Goal: Information Seeking & Learning: Learn about a topic

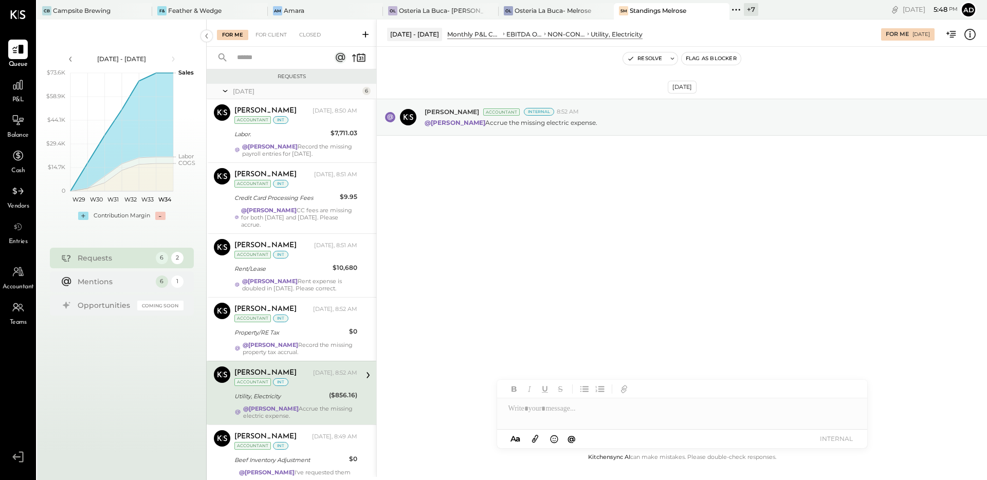
scroll to position [55, 0]
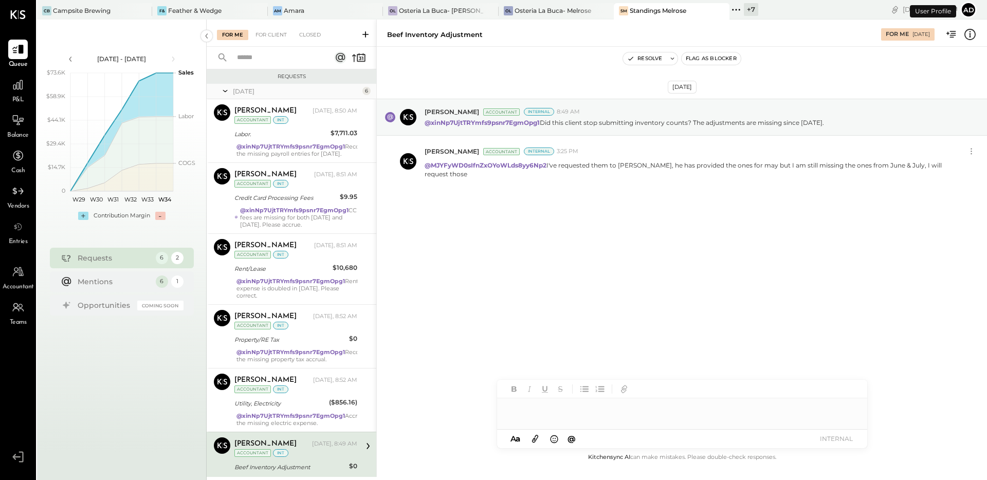
scroll to position [55, 0]
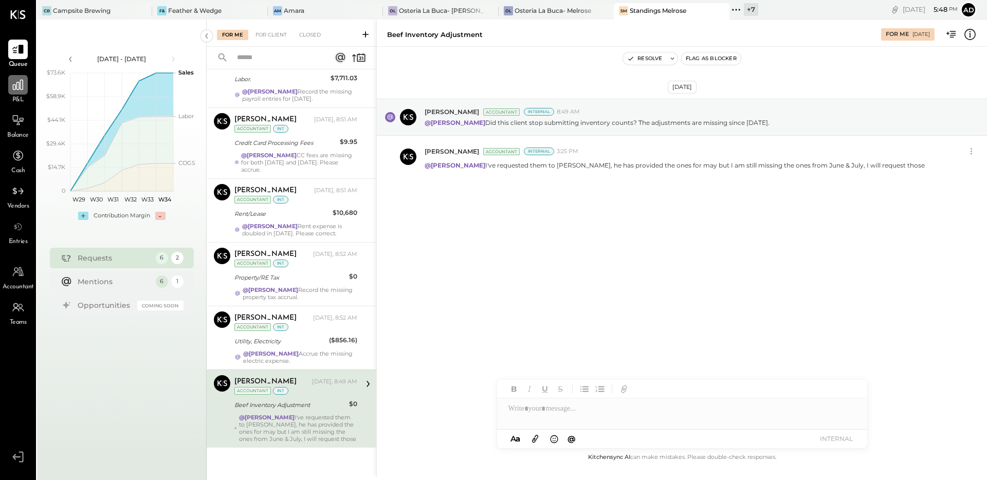
click at [14, 88] on icon at bounding box center [17, 84] width 13 height 13
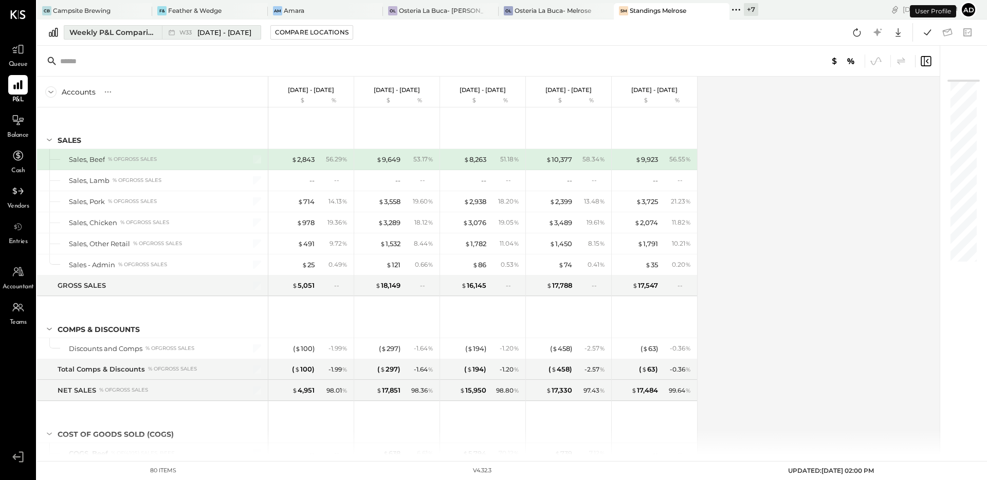
click at [152, 32] on div "Weekly P&L Comparison" at bounding box center [112, 32] width 86 height 10
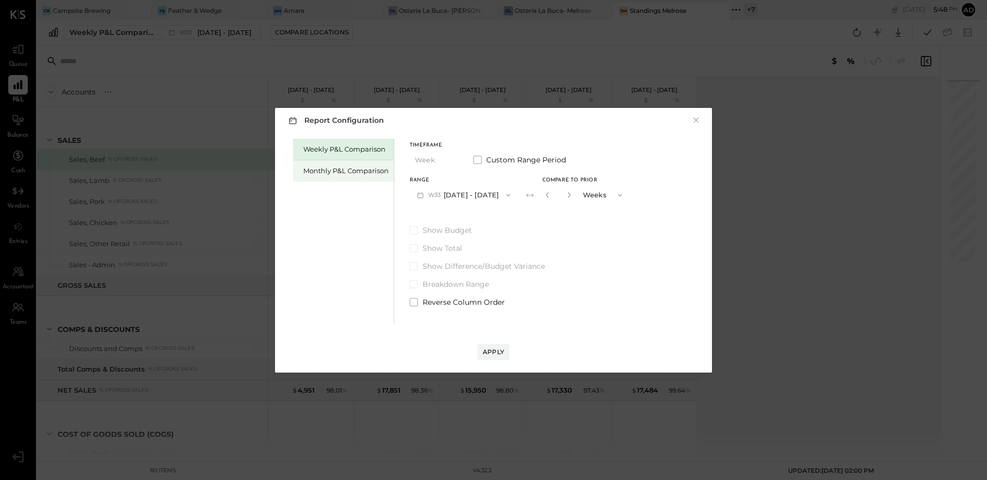
click at [347, 176] on div "Monthly P&L Comparison" at bounding box center [343, 171] width 101 height 22
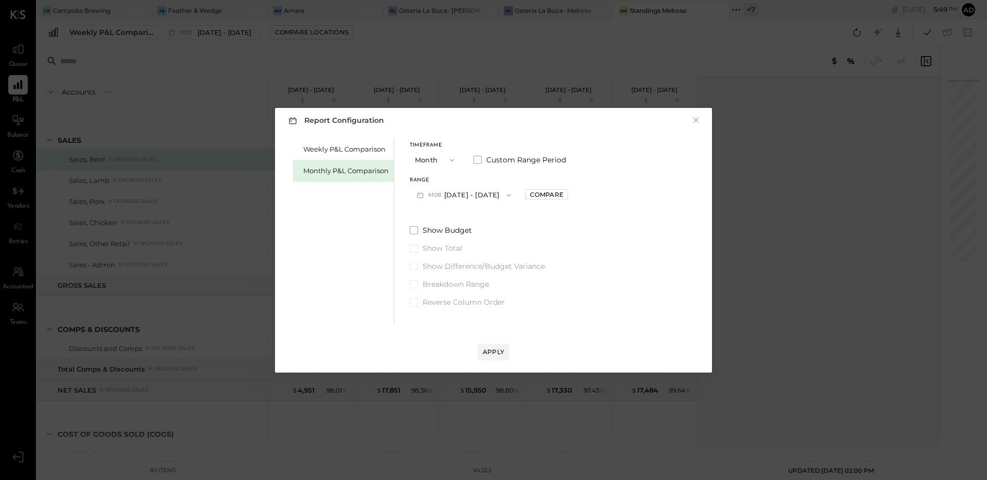
click at [481, 194] on button "M08 [DATE] - [DATE]" at bounding box center [464, 195] width 109 height 19
click at [467, 214] on span "[DATE] - [DATE]" at bounding box center [460, 217] width 49 height 9
click at [544, 197] on div "Compare" at bounding box center [546, 194] width 33 height 9
click at [567, 194] on icon "button" at bounding box center [570, 195] width 6 height 6
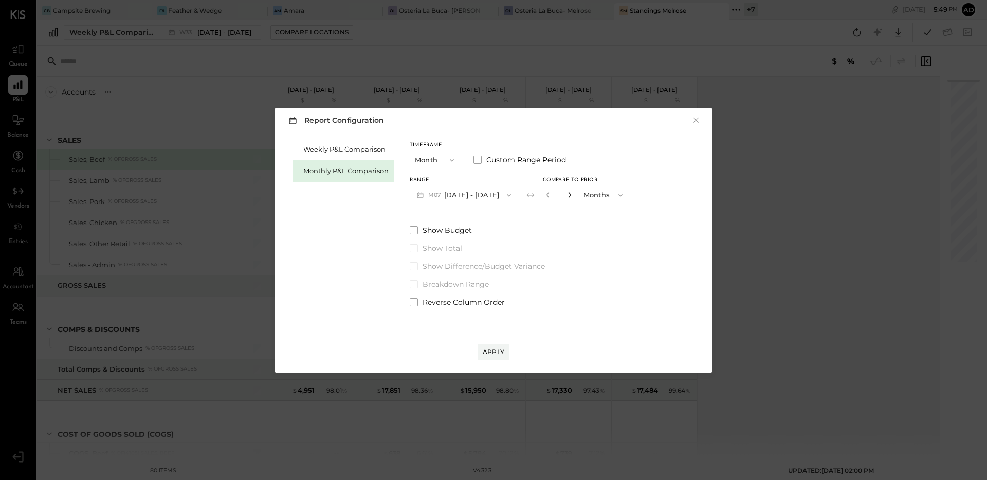
click at [567, 194] on icon "button" at bounding box center [570, 195] width 6 height 6
type input "*"
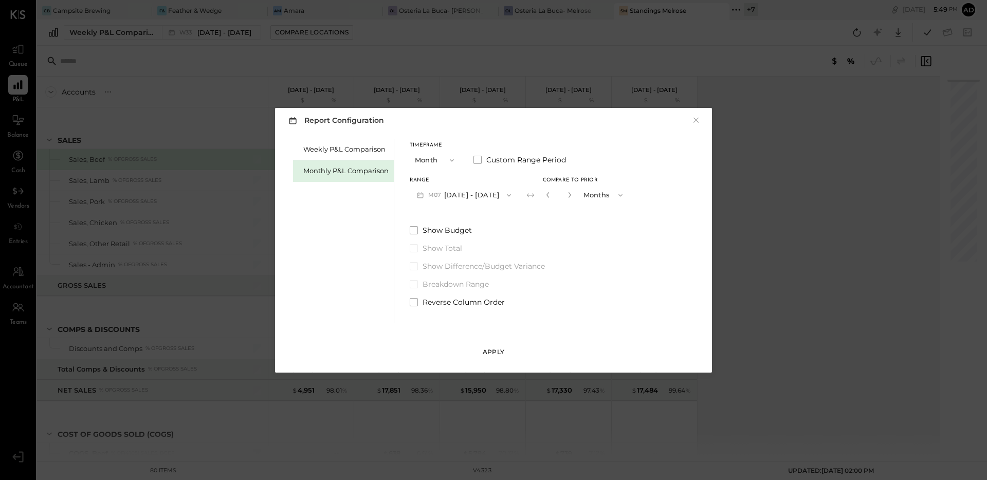
click at [500, 352] on div "Apply" at bounding box center [494, 352] width 22 height 9
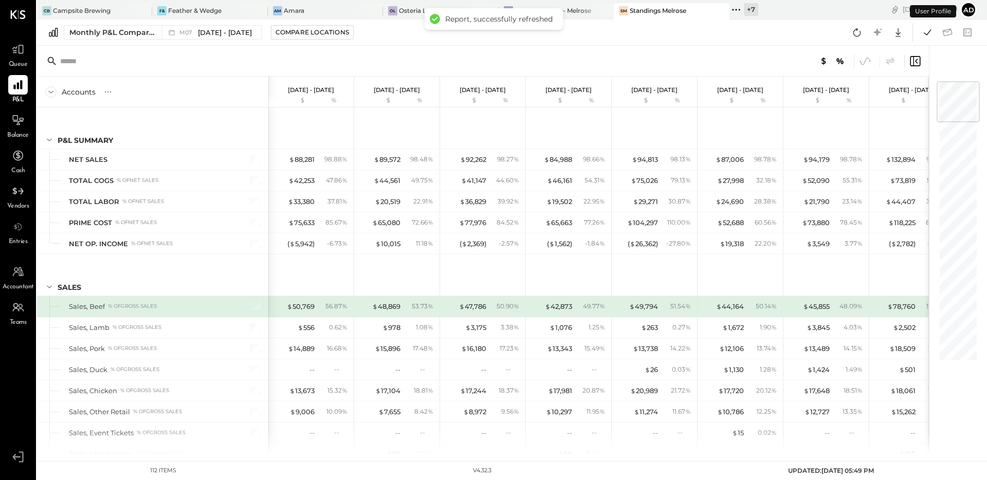
scroll to position [15, 0]
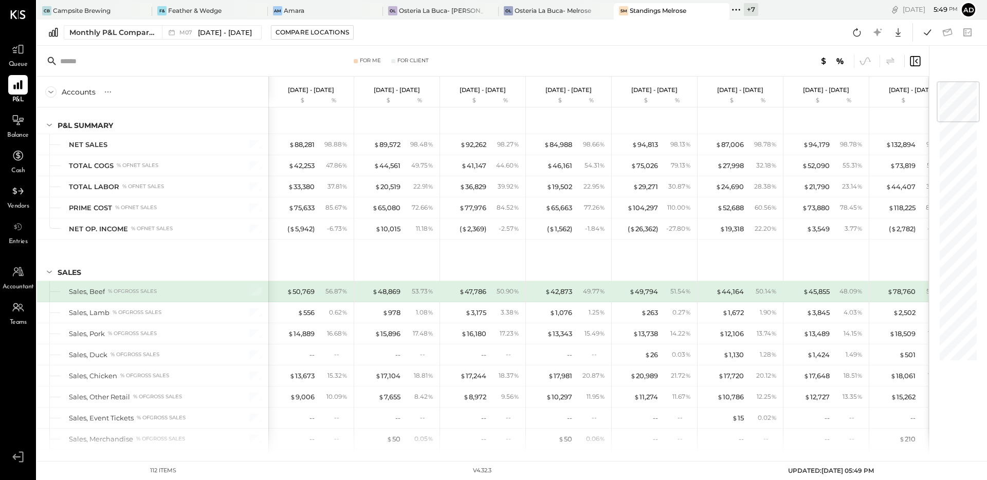
click at [823, 32] on div "Monthly P&L Comparison M07 [DATE] - [DATE] Compare Locations Google Sheets Excel" at bounding box center [512, 33] width 950 height 26
click at [852, 30] on icon at bounding box center [857, 32] width 13 height 13
click at [665, 33] on div "Monthly P&L Comparison M07 [DATE] - [DATE] Compare Locations Google Sheets Excel" at bounding box center [512, 33] width 950 height 26
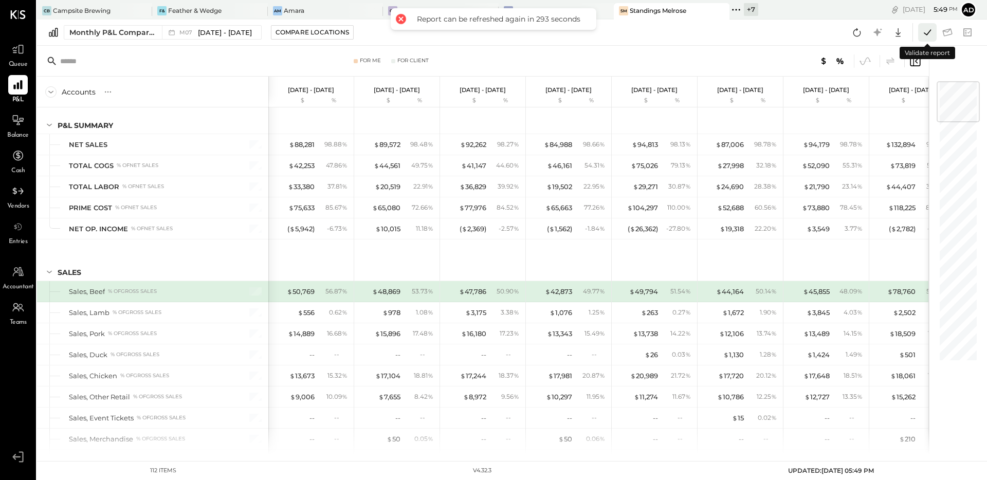
click at [924, 35] on icon at bounding box center [927, 32] width 13 height 13
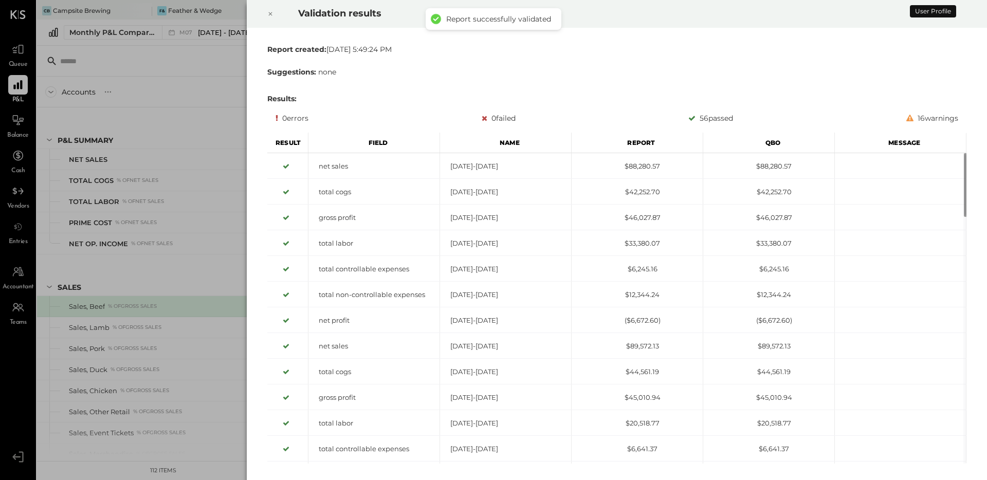
scroll to position [15, 0]
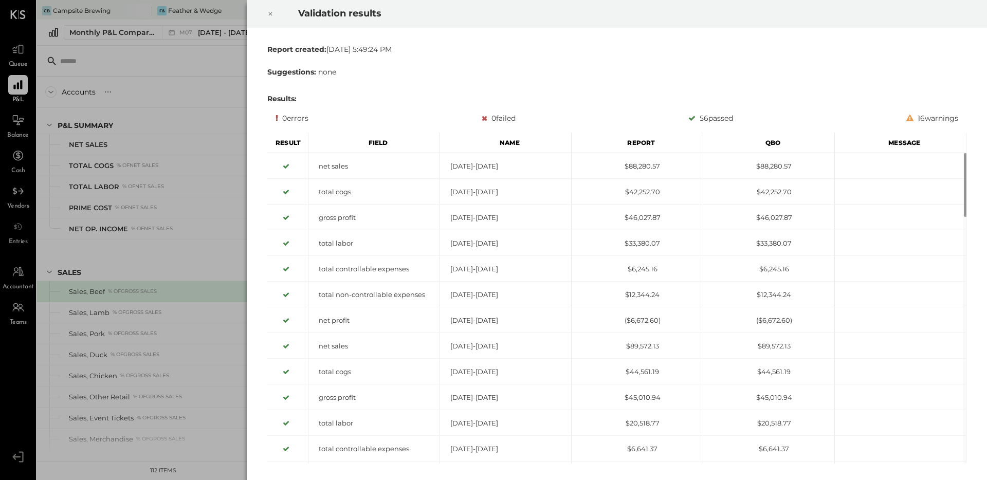
click at [271, 14] on icon at bounding box center [271, 14] width 4 height 4
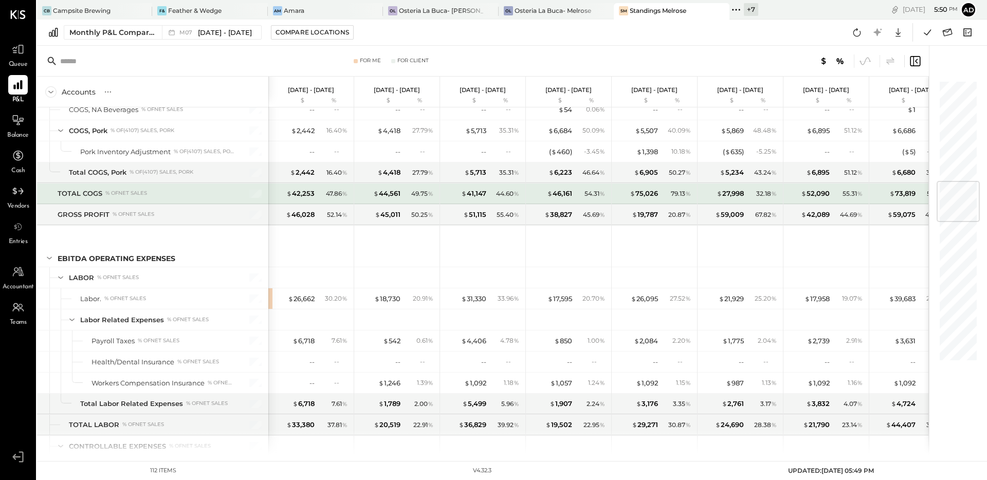
scroll to position [941, 0]
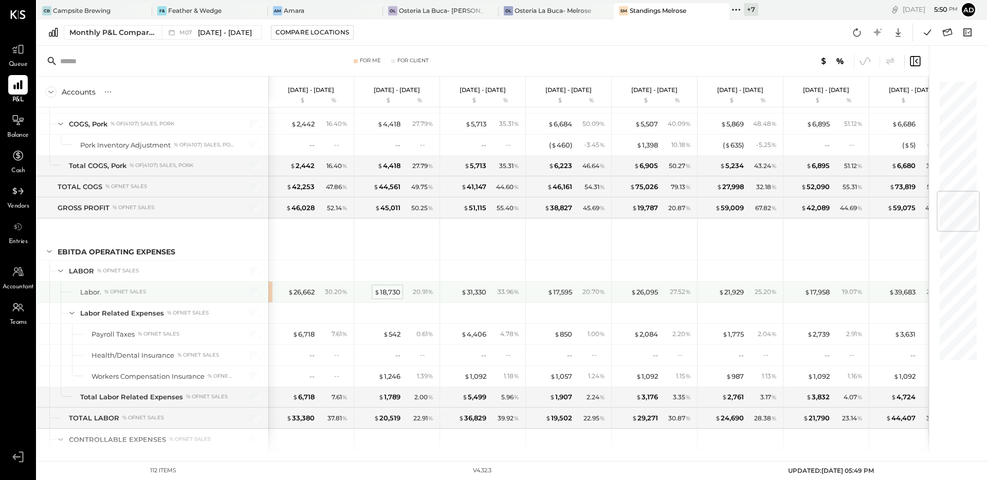
click at [385, 292] on div "$ 18,730" at bounding box center [387, 292] width 26 height 10
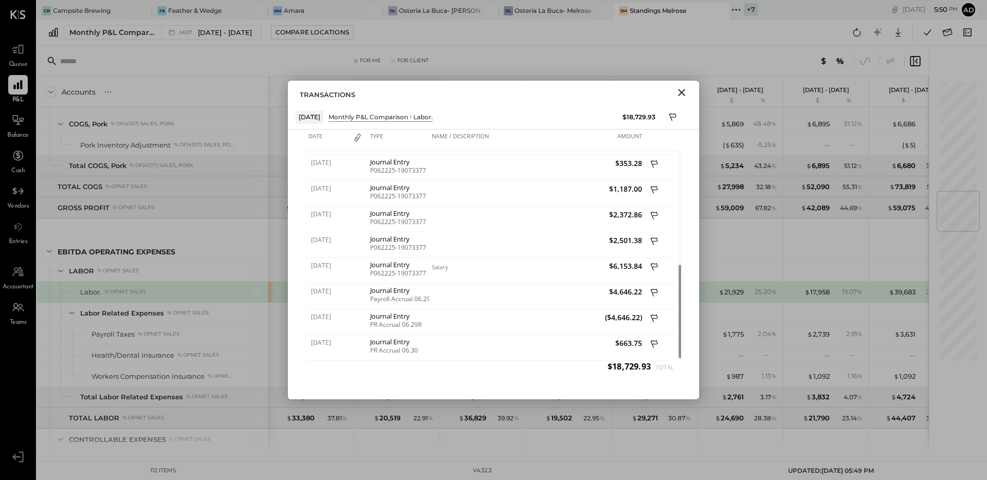
click at [680, 89] on icon "Close" at bounding box center [682, 92] width 12 height 12
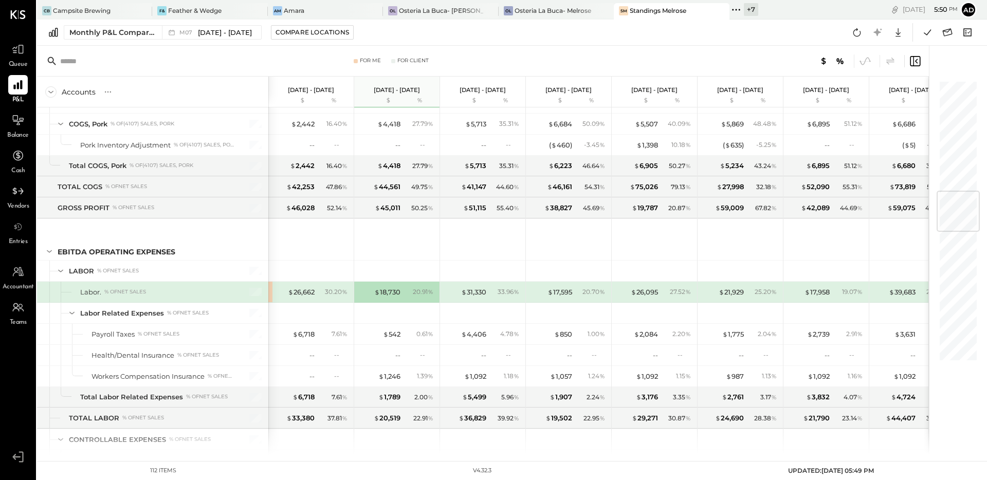
scroll to position [966, 0]
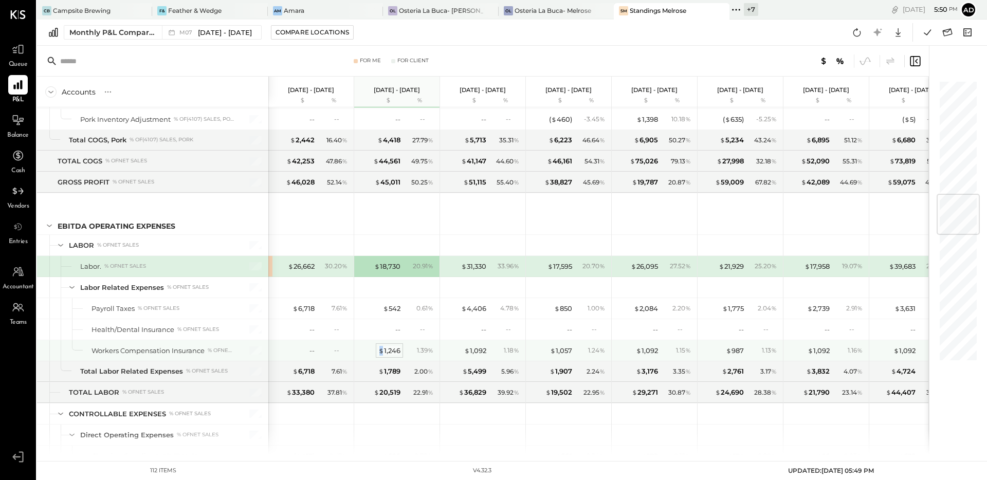
click at [382, 348] on span "$" at bounding box center [381, 351] width 6 height 8
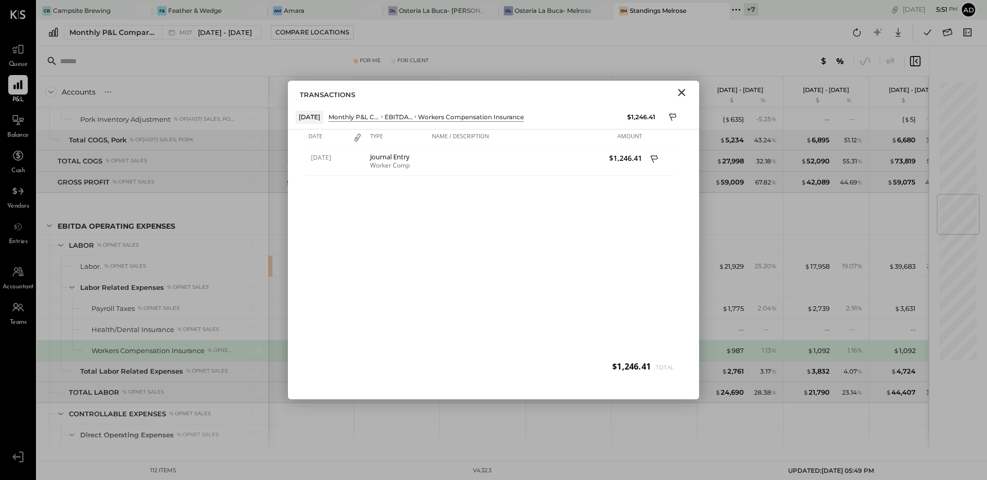
click at [678, 92] on icon "Close" at bounding box center [682, 92] width 12 height 12
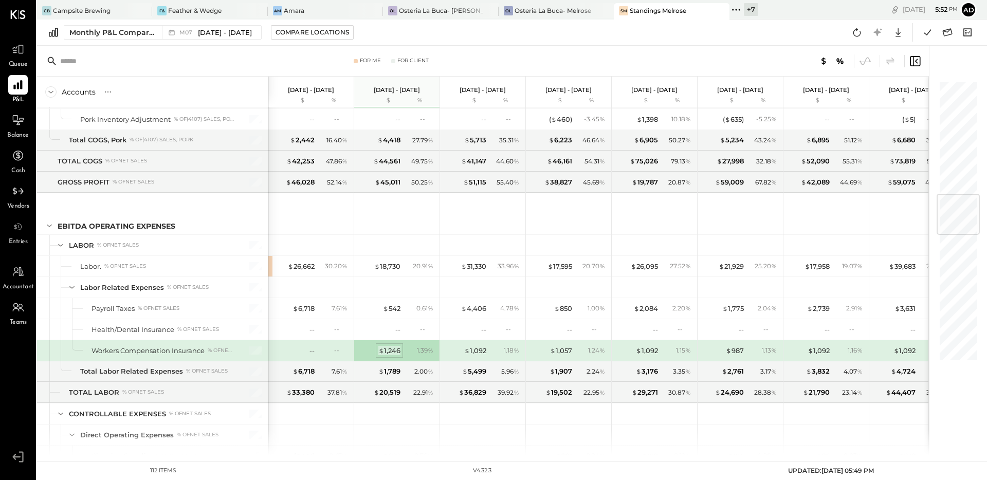
click at [391, 351] on div "$ 1,246" at bounding box center [389, 351] width 22 height 10
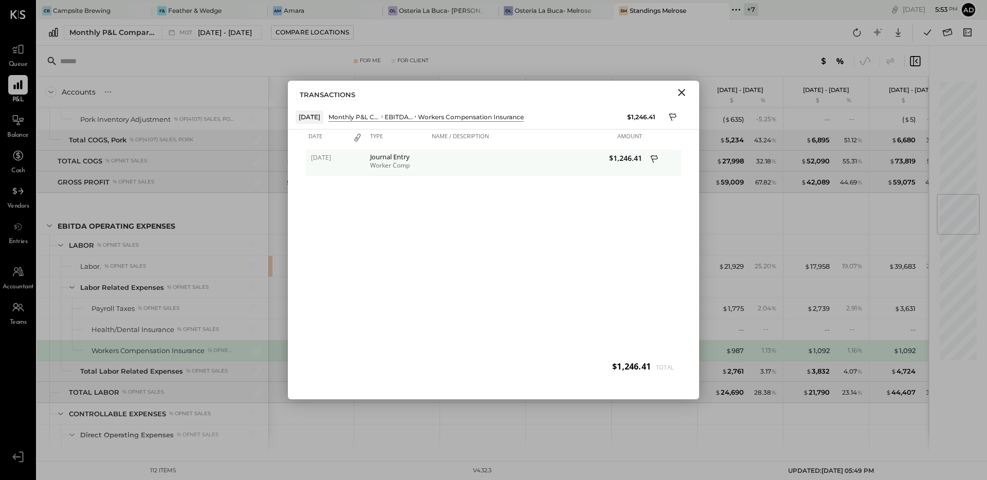
click at [395, 162] on div "Worker Comp" at bounding box center [398, 165] width 57 height 7
click at [530, 254] on div "[DATE] Journal Entry Worker Comp $1,246.41" at bounding box center [493, 265] width 375 height 231
click at [332, 159] on span "[DATE]" at bounding box center [327, 157] width 33 height 9
click at [596, 172] on div "$1,246.41" at bounding box center [591, 163] width 108 height 26
click at [686, 92] on icon "Close" at bounding box center [682, 92] width 12 height 12
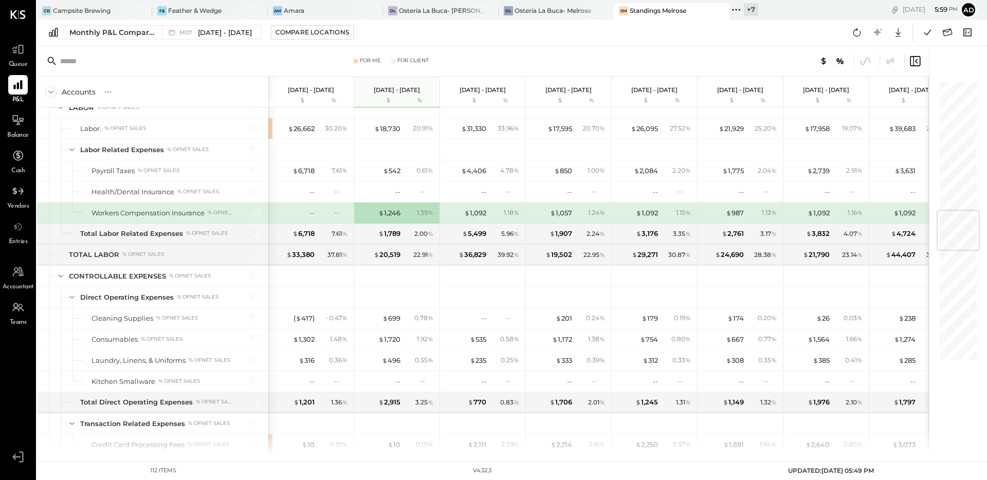
scroll to position [1143, 0]
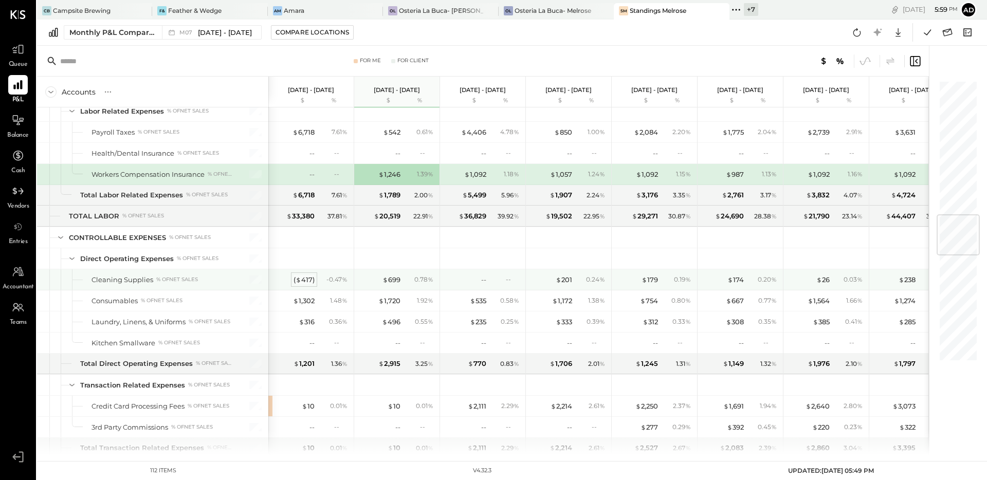
click at [305, 283] on div "( $ 417 )" at bounding box center [304, 280] width 21 height 10
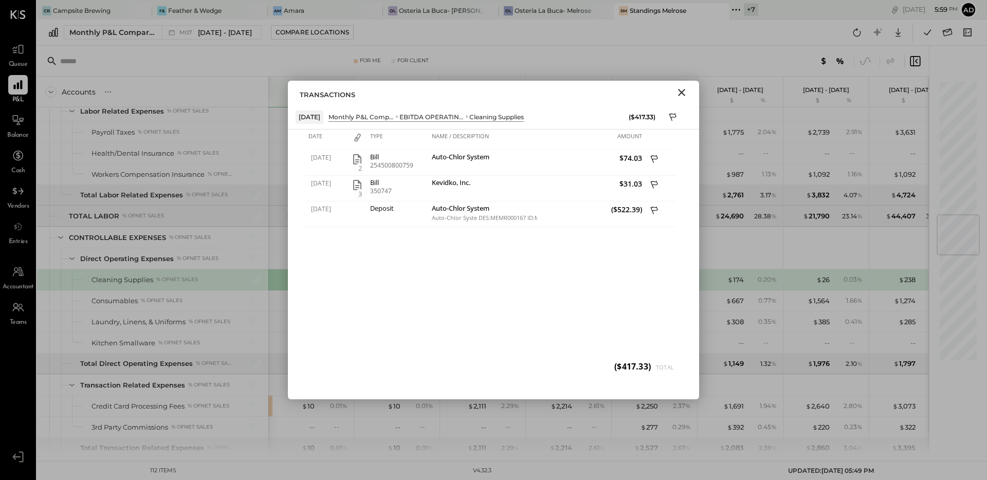
click at [689, 92] on button "Close" at bounding box center [682, 92] width 19 height 13
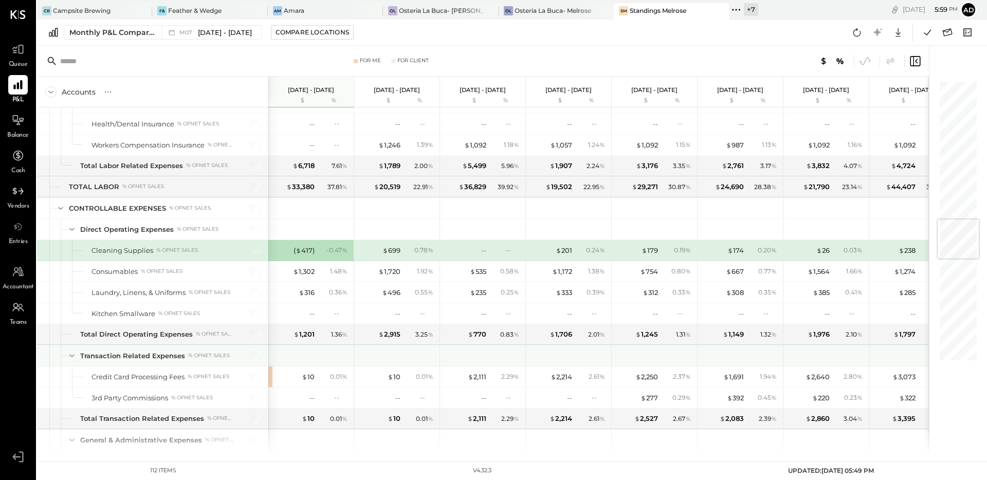
scroll to position [1213, 0]
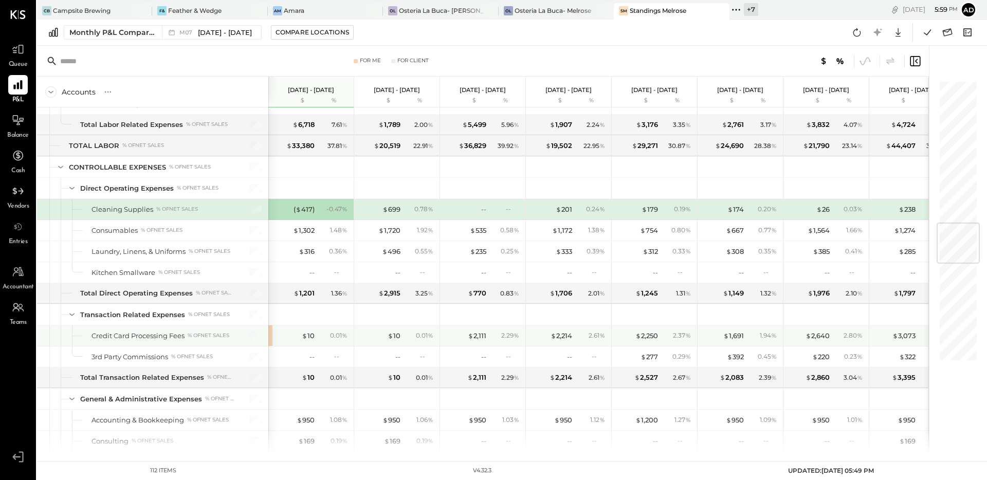
click at [299, 335] on div "$ 10" at bounding box center [294, 336] width 41 height 10
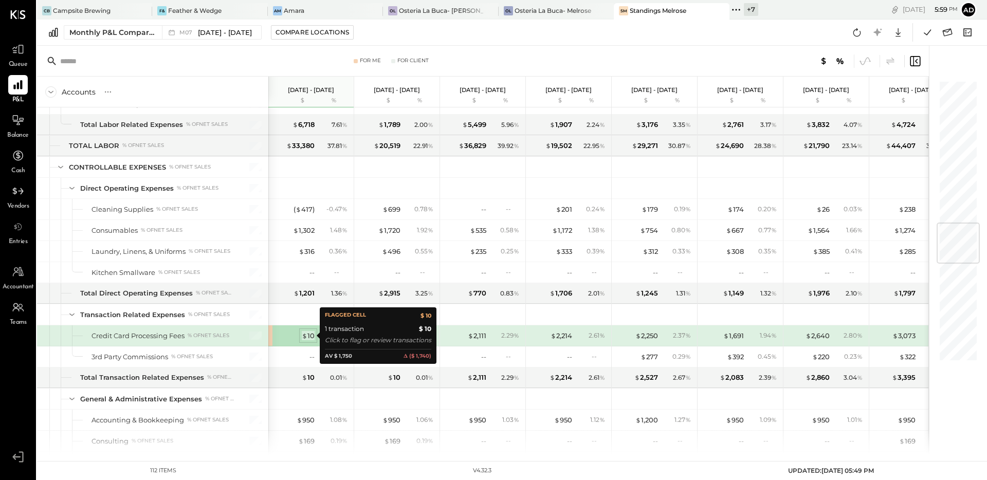
click at [309, 339] on div "$ 10" at bounding box center [308, 336] width 13 height 10
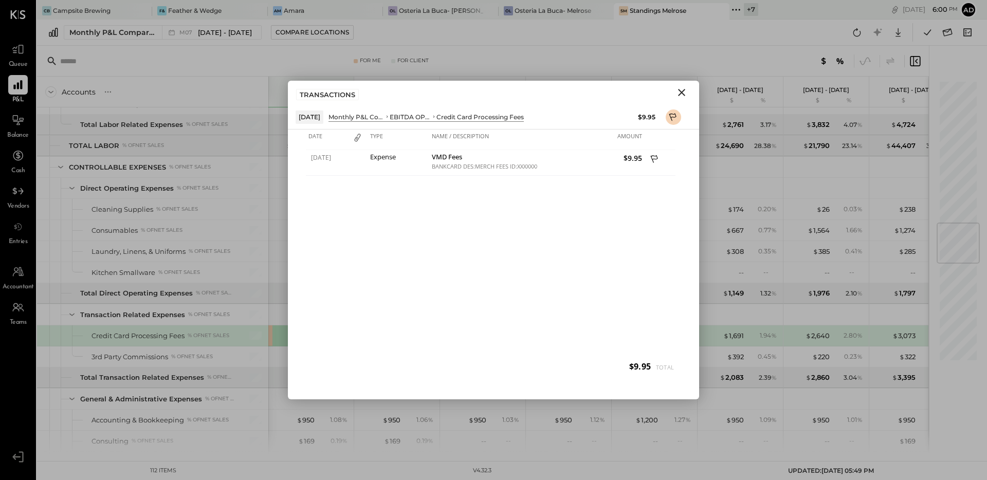
click at [686, 95] on icon "Close" at bounding box center [682, 92] width 12 height 12
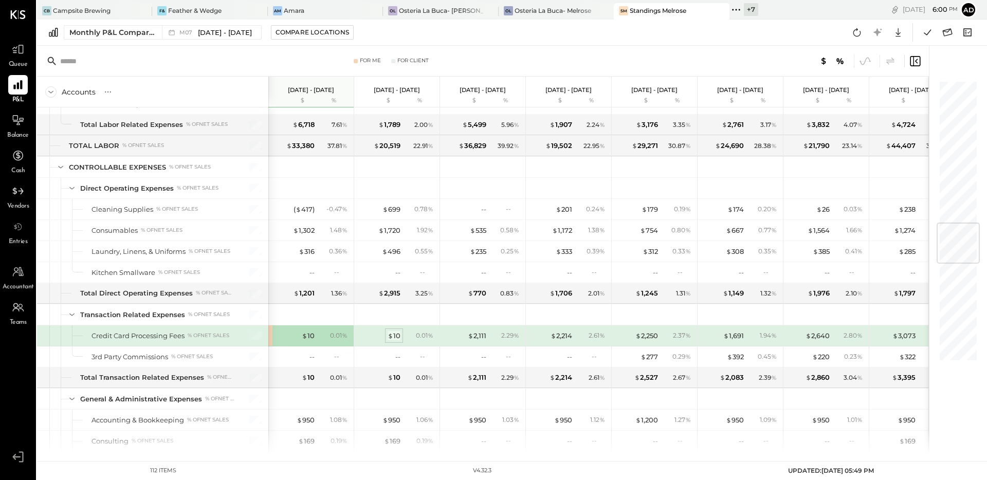
click at [393, 334] on div "$ 10" at bounding box center [394, 336] width 13 height 10
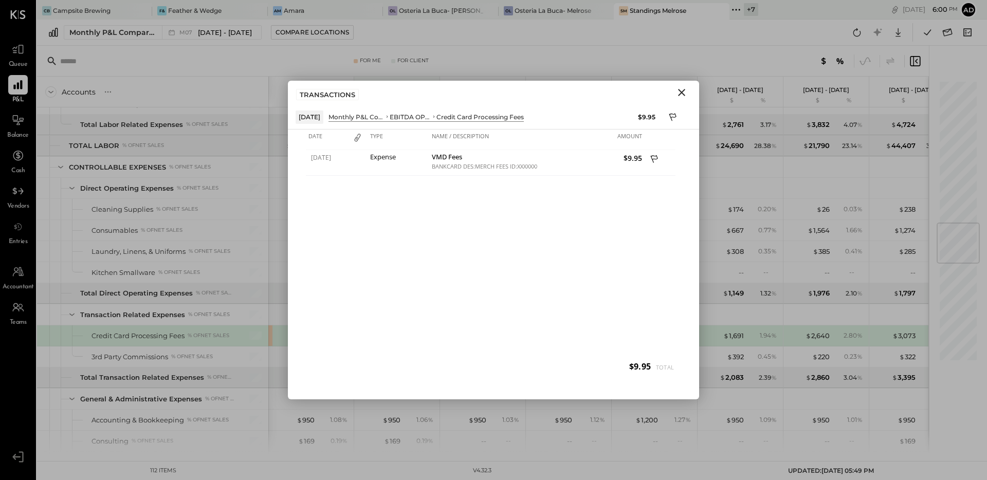
click at [685, 98] on icon "Close" at bounding box center [682, 92] width 12 height 12
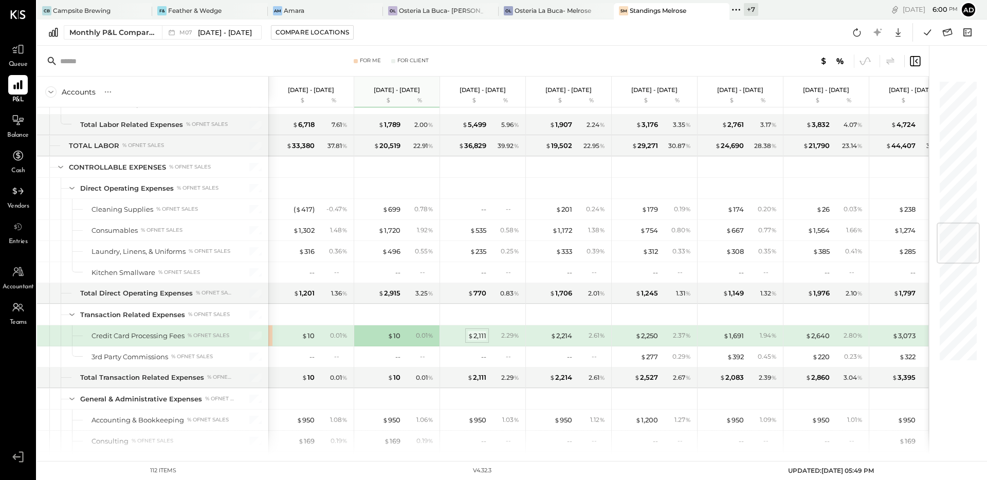
click at [475, 338] on div "$ 2,111" at bounding box center [477, 336] width 19 height 10
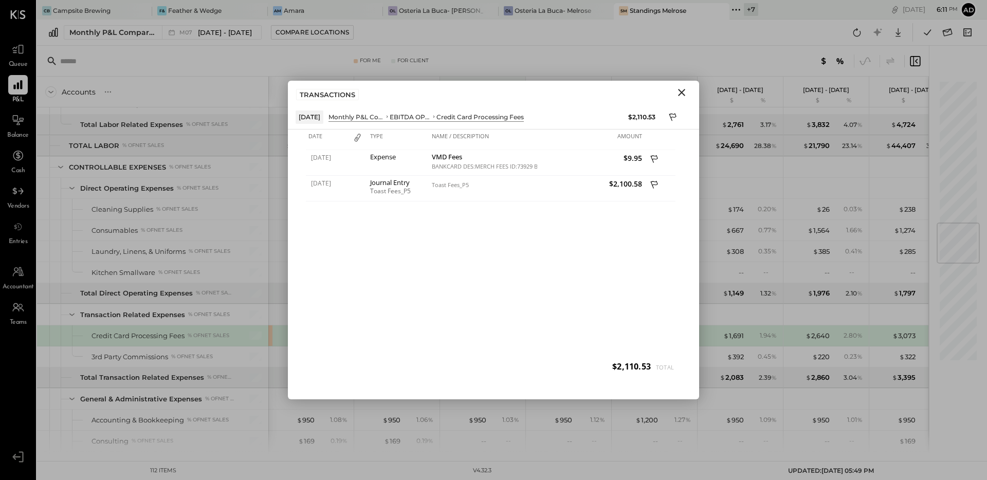
drag, startPoint x: 679, startPoint y: 90, endPoint x: 622, endPoint y: 98, distance: 58.2
click at [679, 90] on icon "Close" at bounding box center [681, 92] width 7 height 7
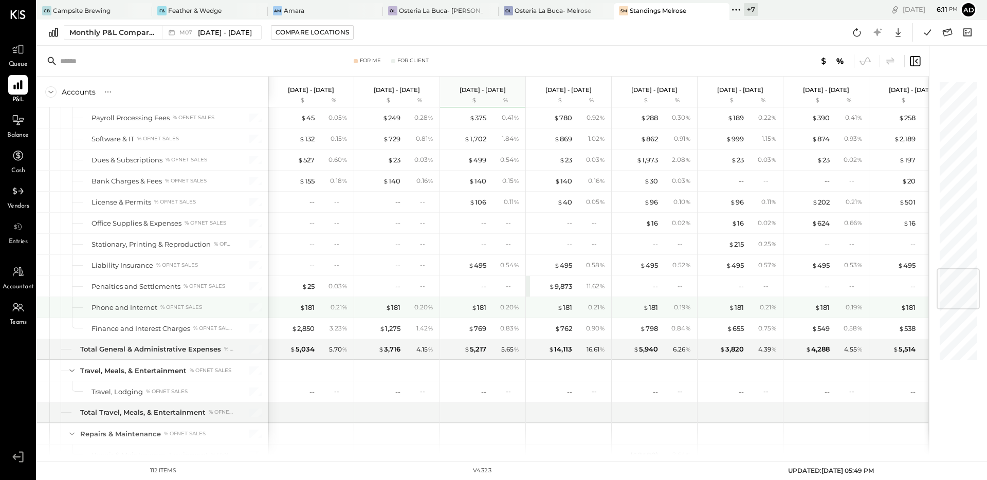
scroll to position [1639, 0]
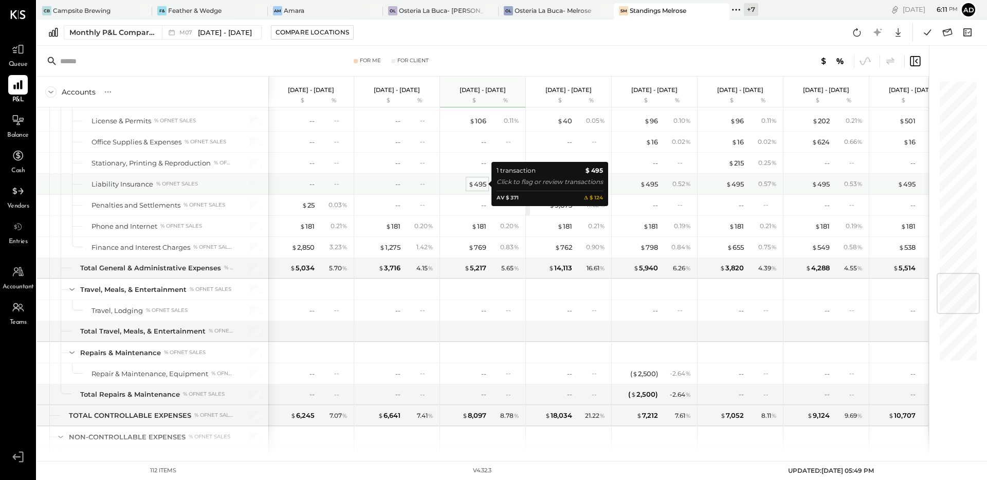
click at [477, 181] on div "$ 495" at bounding box center [477, 184] width 18 height 10
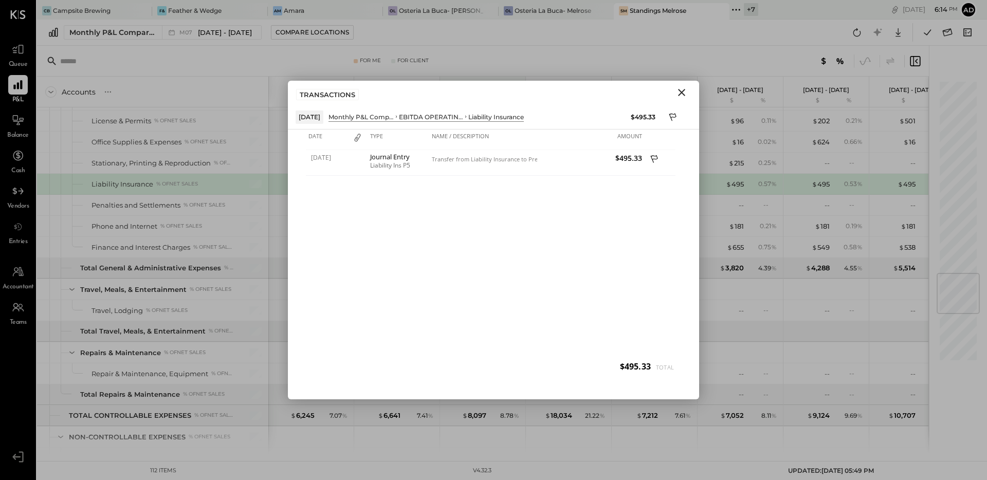
click at [678, 92] on icon "Close" at bounding box center [682, 92] width 12 height 12
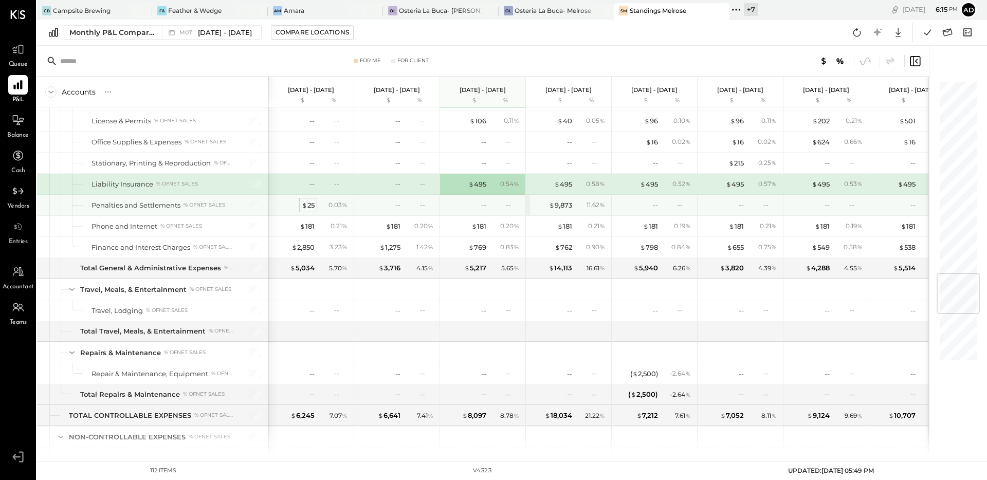
click at [313, 202] on div "$ 25" at bounding box center [308, 206] width 13 height 10
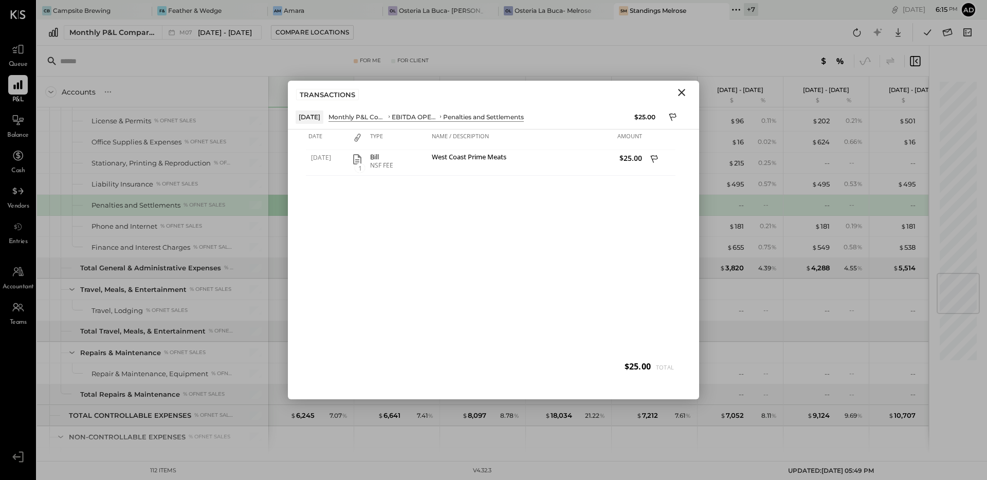
click at [684, 92] on icon "Close" at bounding box center [682, 92] width 12 height 12
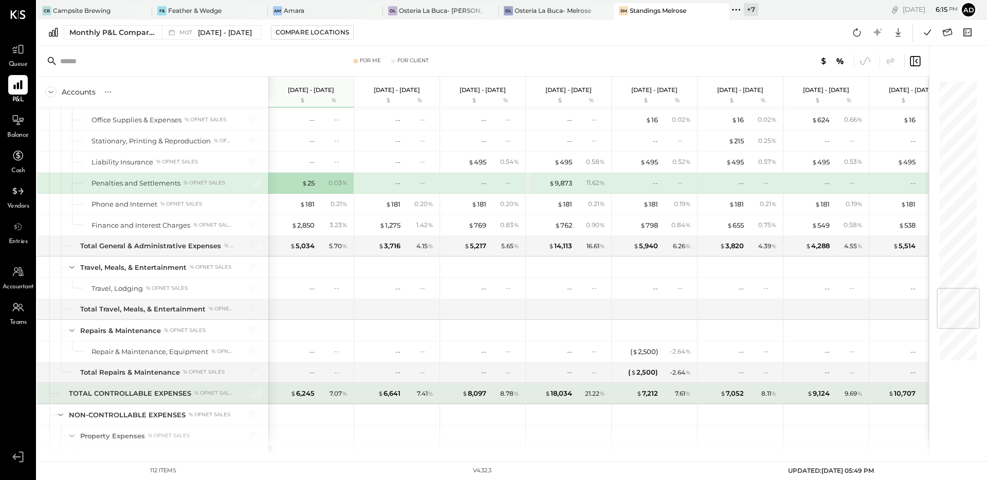
scroll to position [1821, 0]
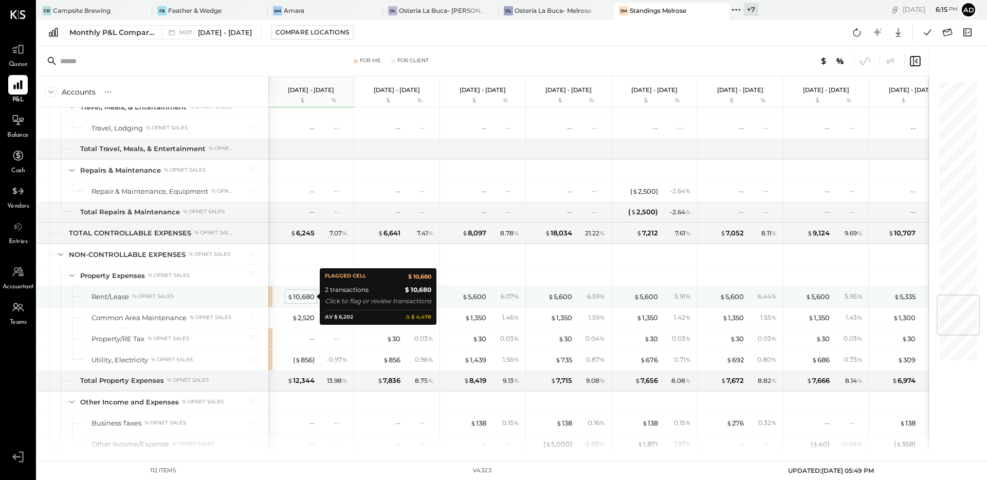
click at [297, 296] on div "$ 10,680" at bounding box center [300, 297] width 27 height 10
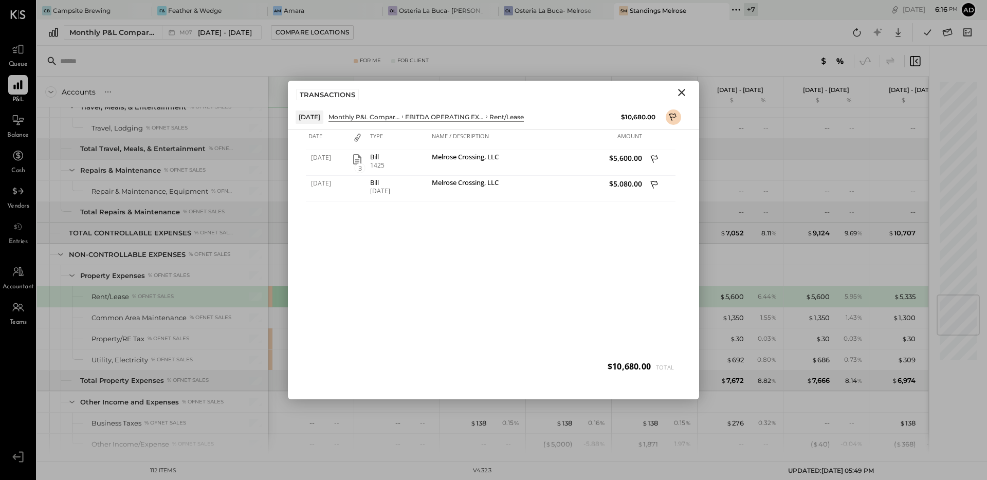
click at [678, 90] on icon "Close" at bounding box center [682, 92] width 12 height 12
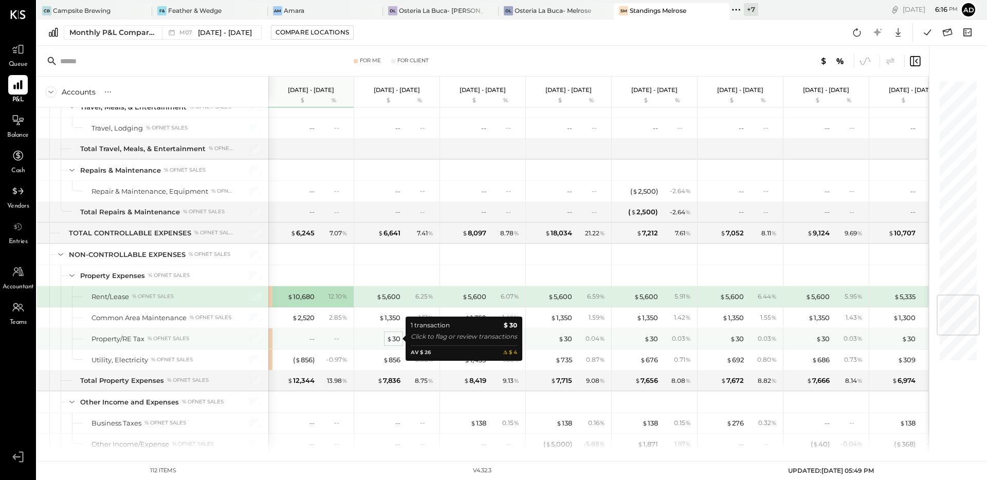
click at [391, 340] on span "$" at bounding box center [390, 339] width 6 height 8
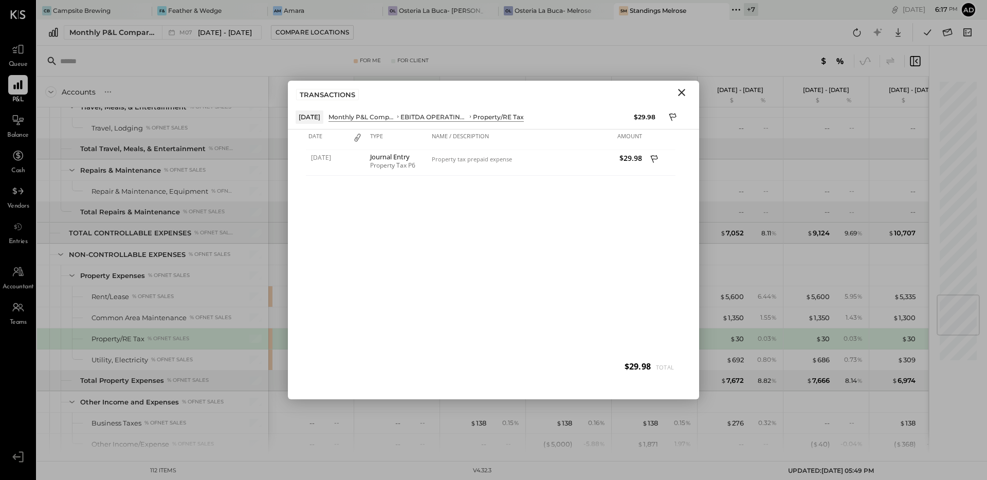
click at [682, 91] on icon "Close" at bounding box center [681, 92] width 7 height 7
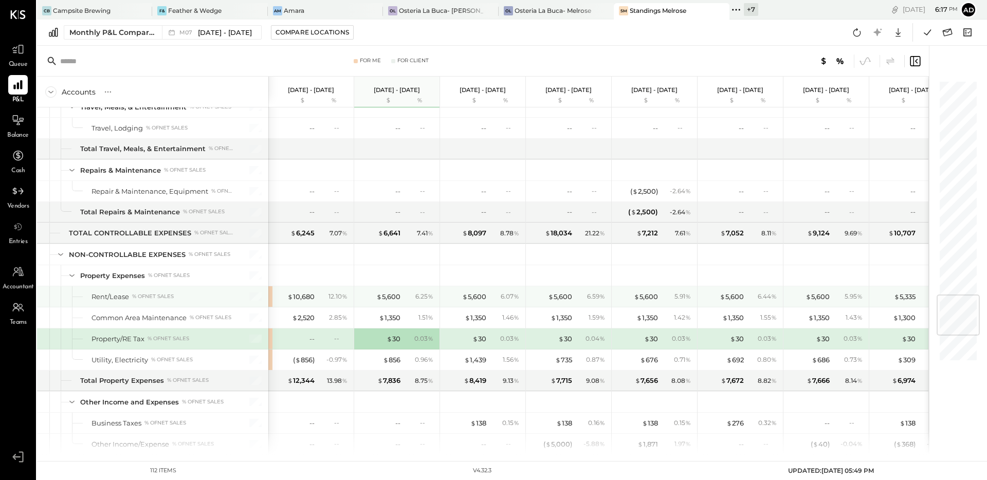
scroll to position [1965, 0]
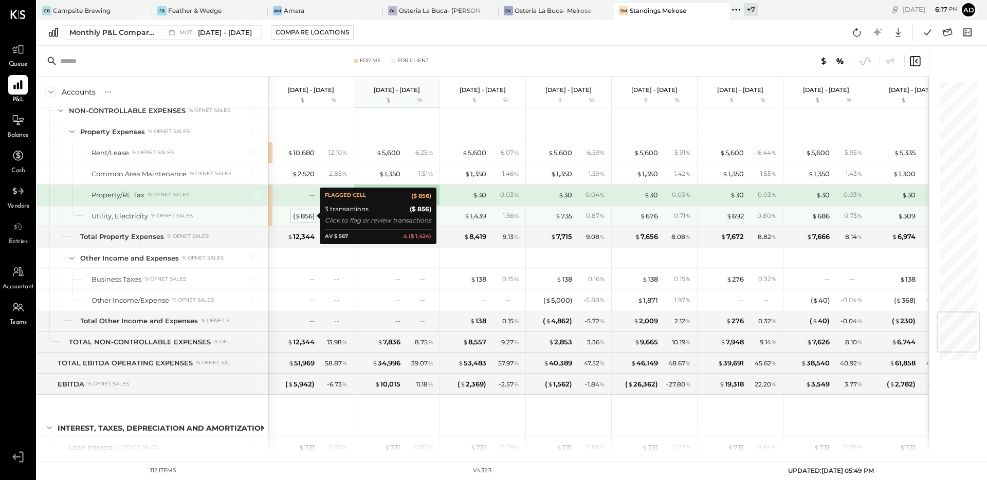
click at [309, 219] on div "( $ 856 )" at bounding box center [304, 216] width 22 height 10
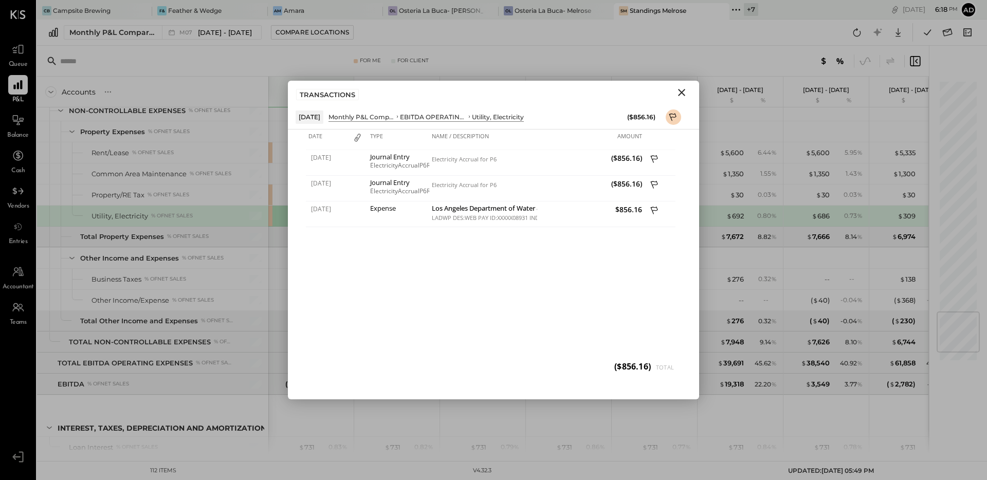
click at [681, 95] on icon "Close" at bounding box center [682, 92] width 12 height 12
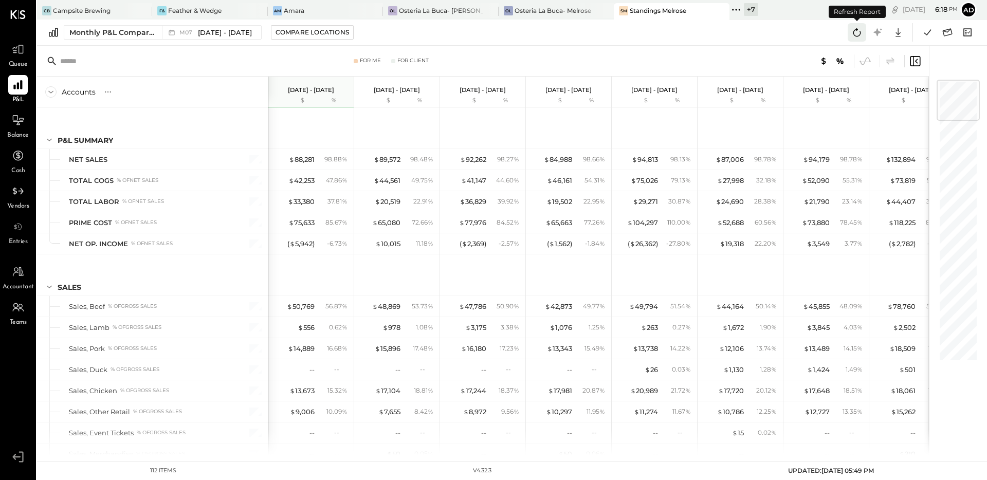
click at [852, 33] on icon at bounding box center [857, 32] width 13 height 13
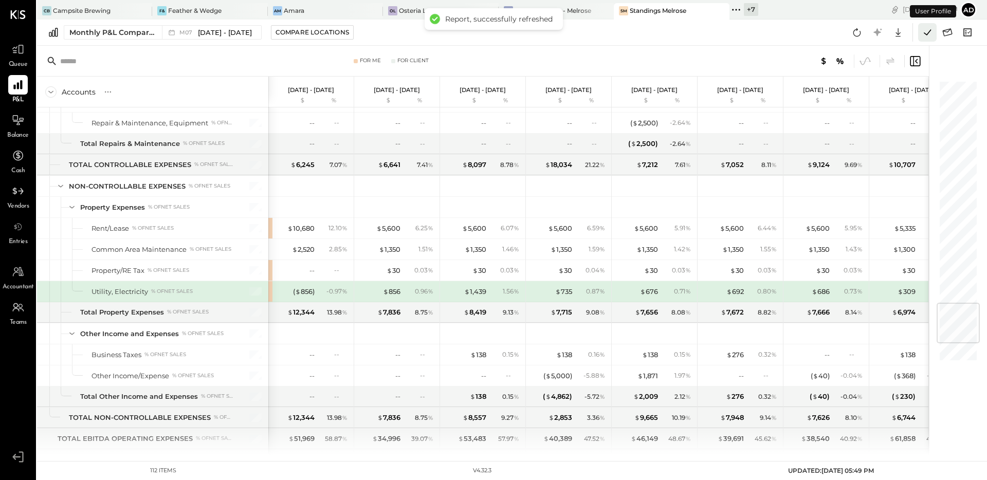
click at [928, 35] on icon at bounding box center [927, 32] width 13 height 13
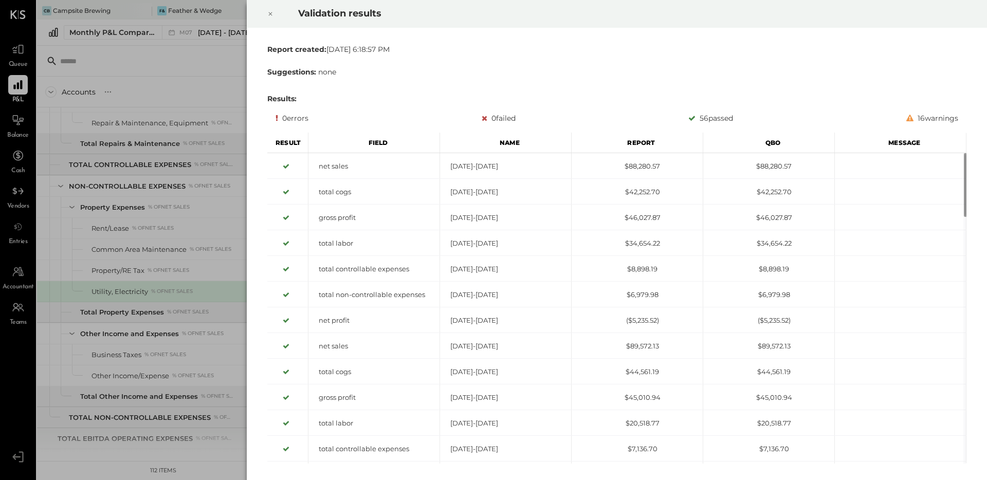
click at [273, 13] on icon at bounding box center [270, 14] width 6 height 12
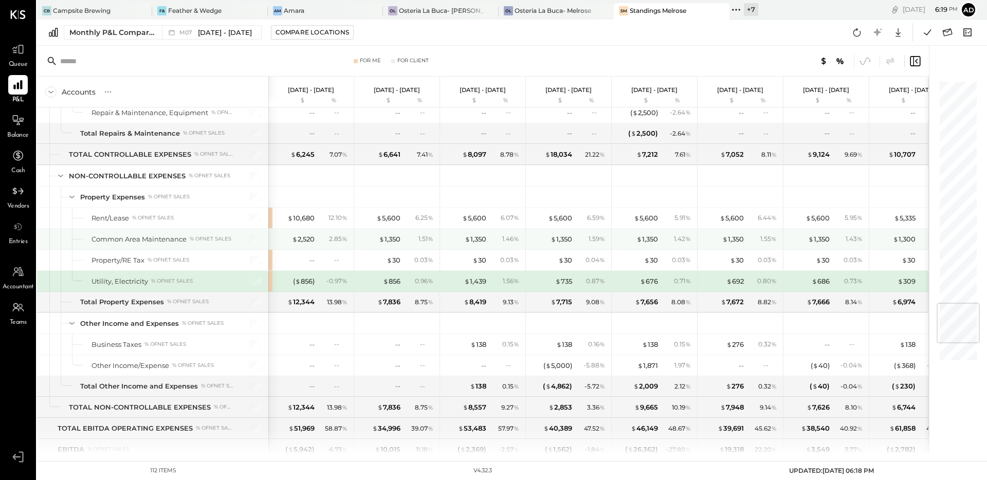
scroll to position [1907, 0]
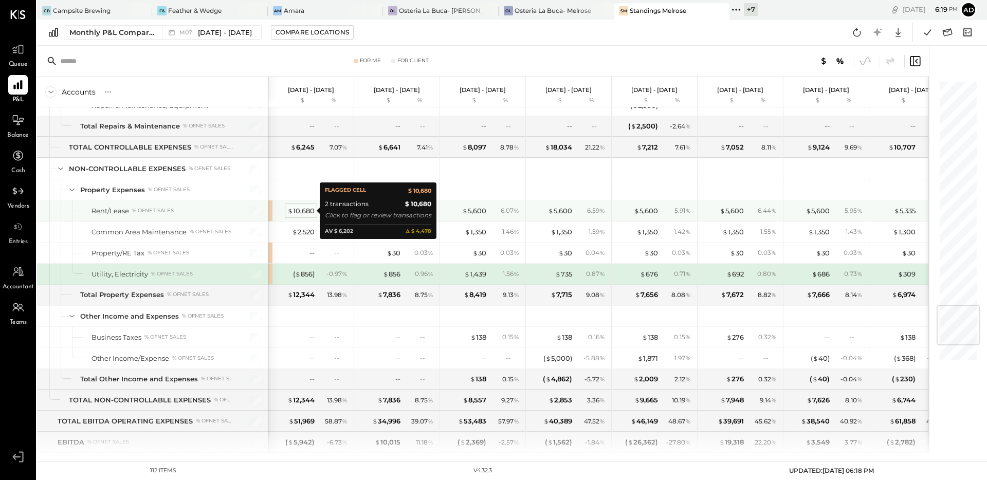
click at [305, 214] on div "$ 10,680" at bounding box center [300, 211] width 27 height 10
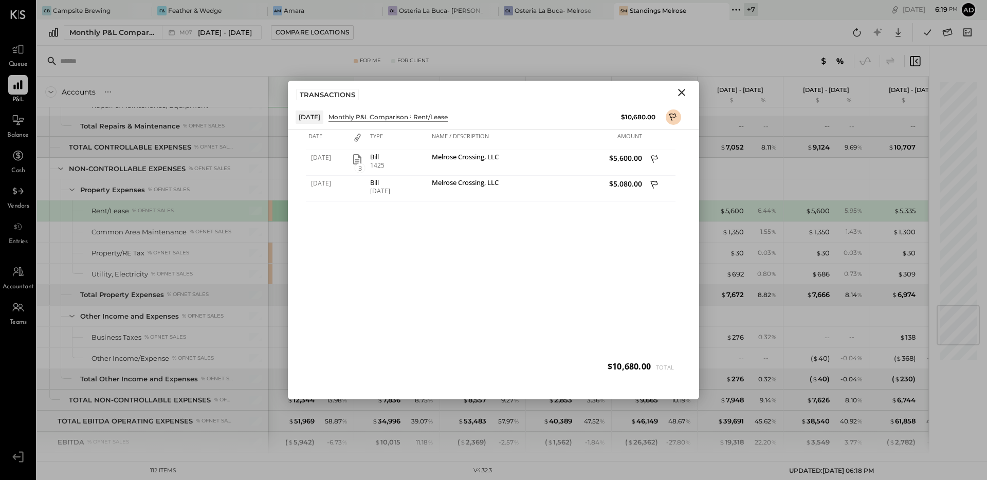
click at [678, 94] on icon "Close" at bounding box center [682, 92] width 12 height 12
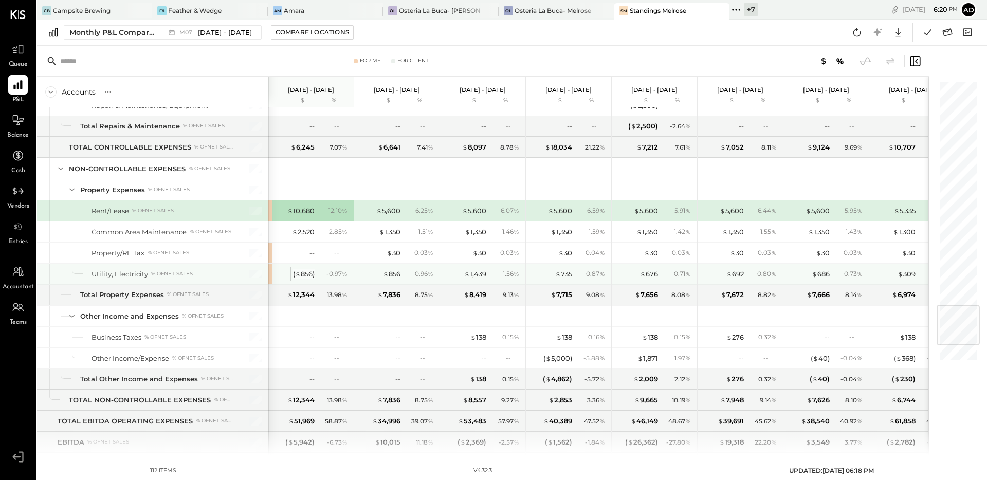
click at [303, 275] on div "( $ 856 )" at bounding box center [304, 274] width 22 height 10
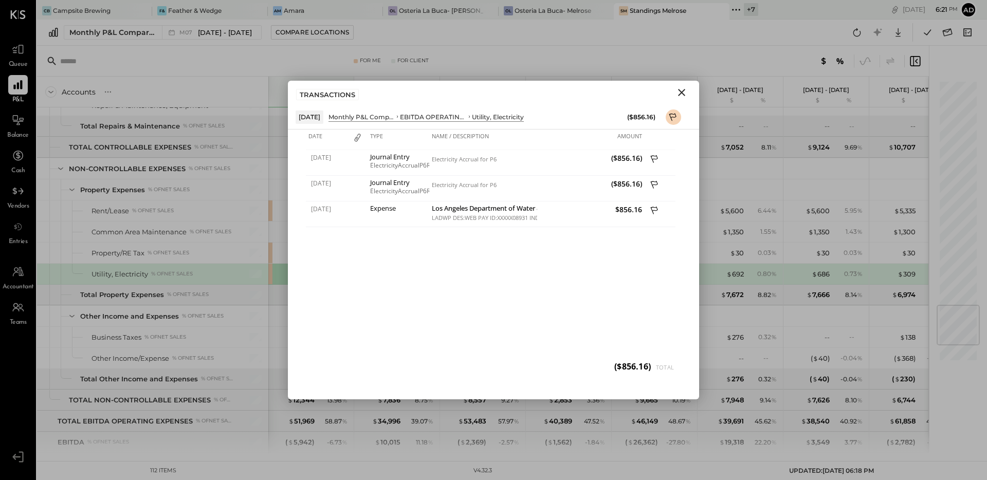
click at [679, 96] on icon "Close" at bounding box center [681, 92] width 7 height 7
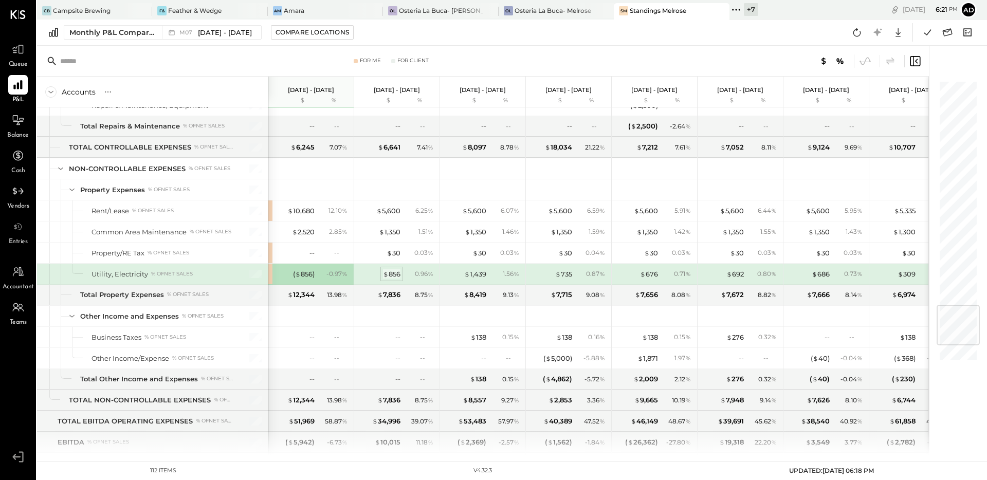
click at [386, 277] on span "$" at bounding box center [386, 274] width 6 height 8
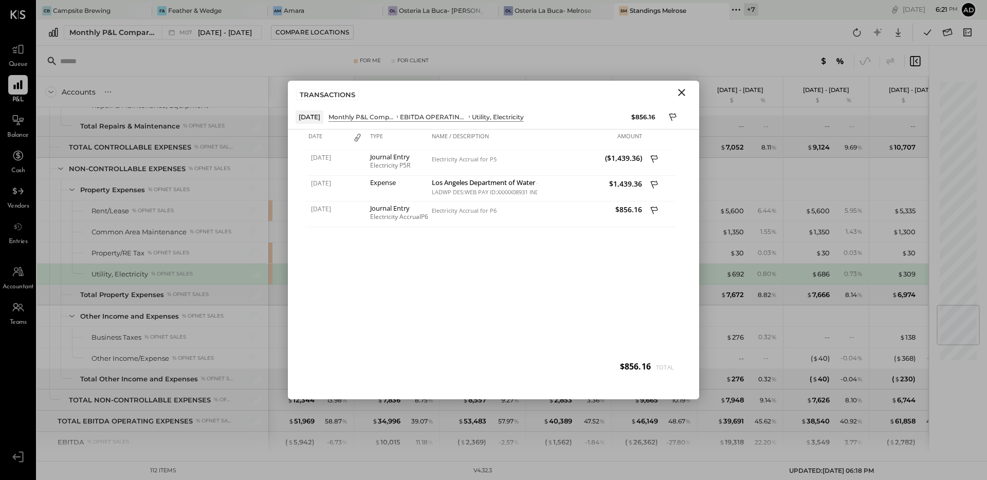
drag, startPoint x: 681, startPoint y: 91, endPoint x: 578, endPoint y: 166, distance: 127.8
click at [681, 90] on icon "Close" at bounding box center [682, 92] width 12 height 12
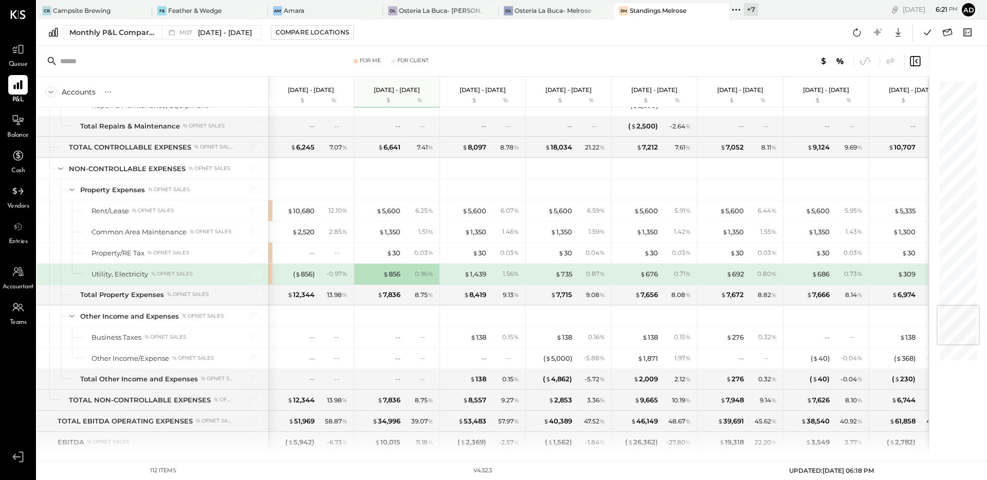
click at [318, 276] on div "- 0.97 %" at bounding box center [333, 273] width 33 height 9
click at [300, 274] on div "( $ 856 )" at bounding box center [304, 274] width 22 height 10
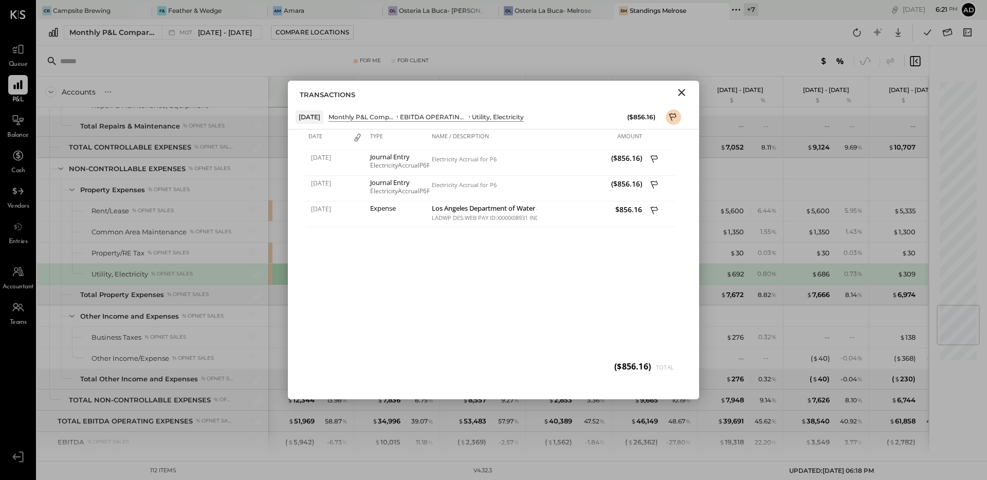
click at [686, 92] on icon "Close" at bounding box center [682, 92] width 12 height 12
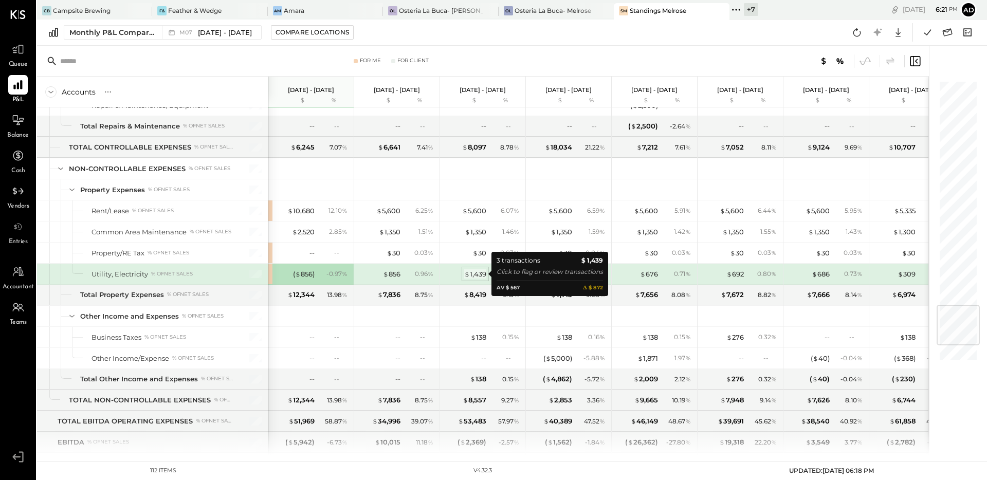
click at [472, 270] on div "$ 1,439" at bounding box center [475, 274] width 22 height 10
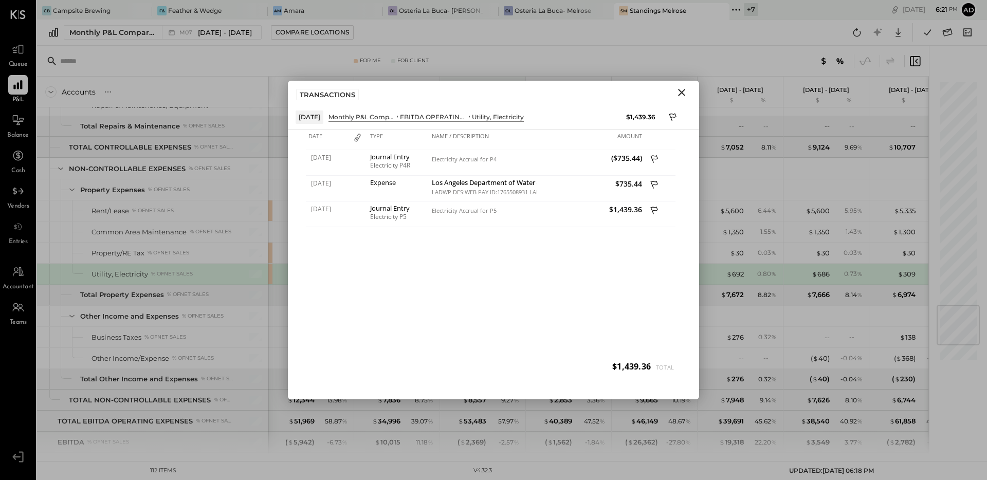
click at [676, 95] on icon "Close" at bounding box center [682, 92] width 12 height 12
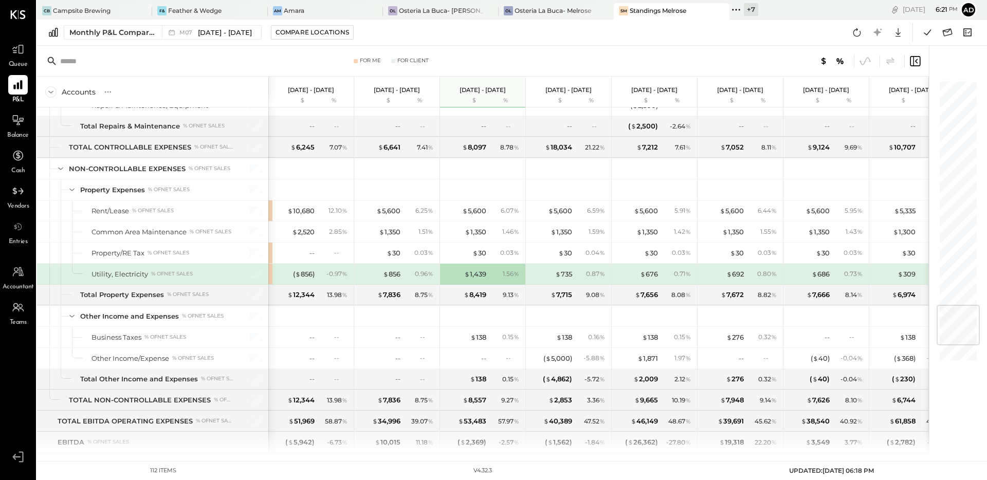
click at [316, 274] on div "( $ 856 ) - 0.97 %" at bounding box center [312, 274] width 77 height 21
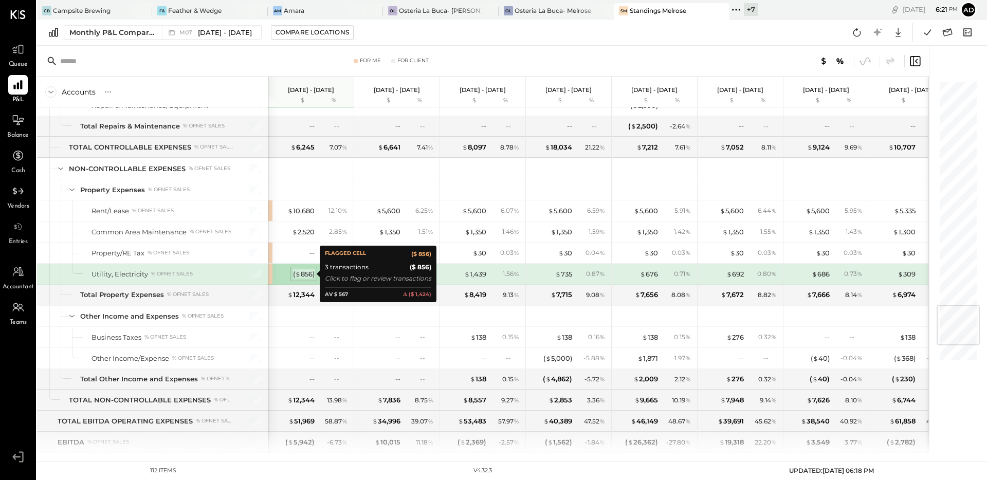
click at [304, 274] on div "( $ 856 )" at bounding box center [304, 274] width 22 height 10
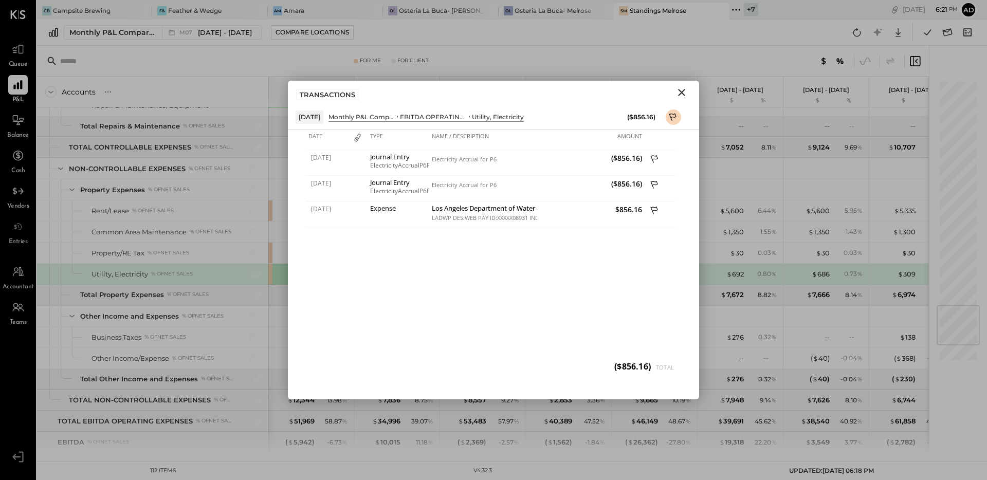
click at [683, 93] on icon "Close" at bounding box center [682, 92] width 12 height 12
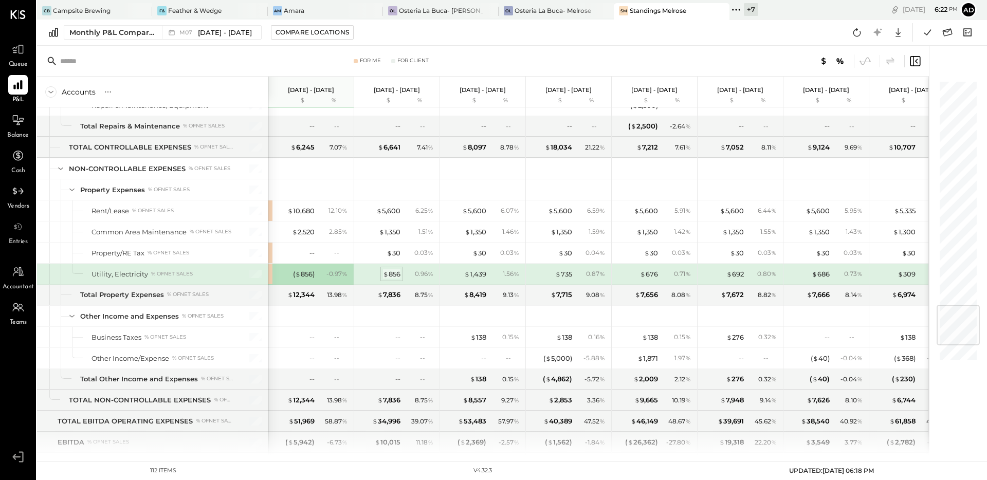
click at [390, 273] on div "$ 856" at bounding box center [391, 274] width 17 height 10
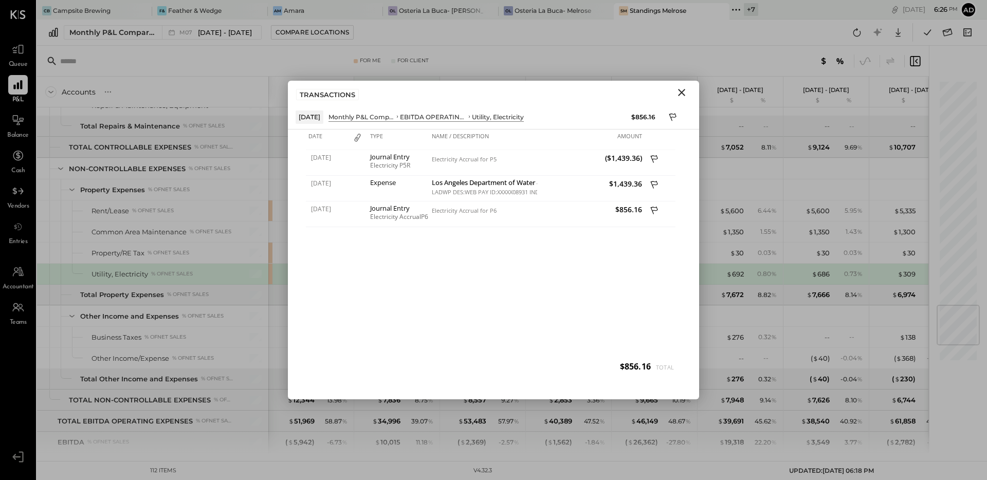
click at [683, 90] on icon "Close" at bounding box center [682, 92] width 12 height 12
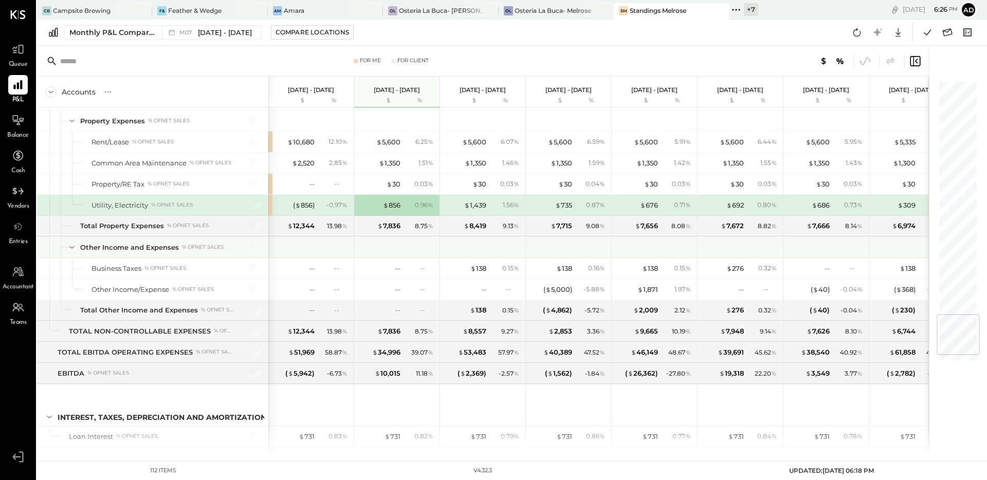
scroll to position [1986, 0]
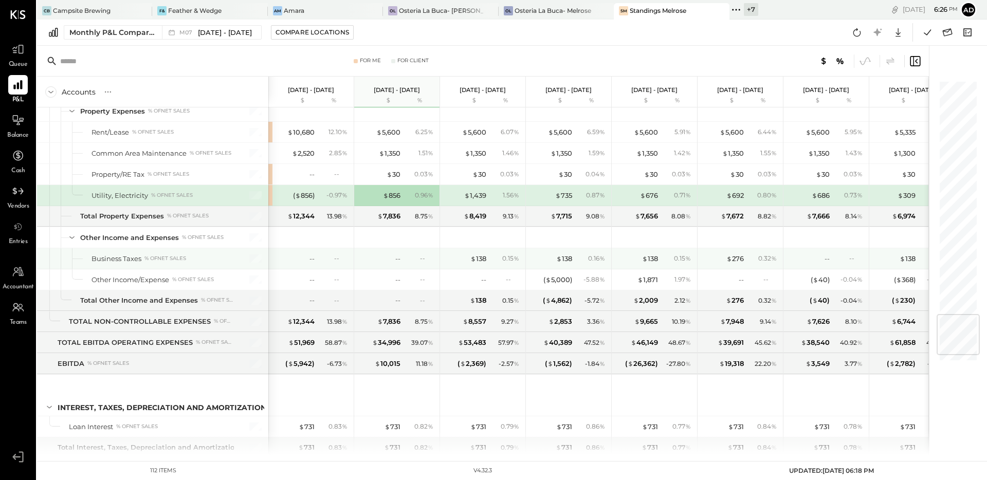
click at [496, 257] on div "0.15 %" at bounding box center [505, 258] width 33 height 9
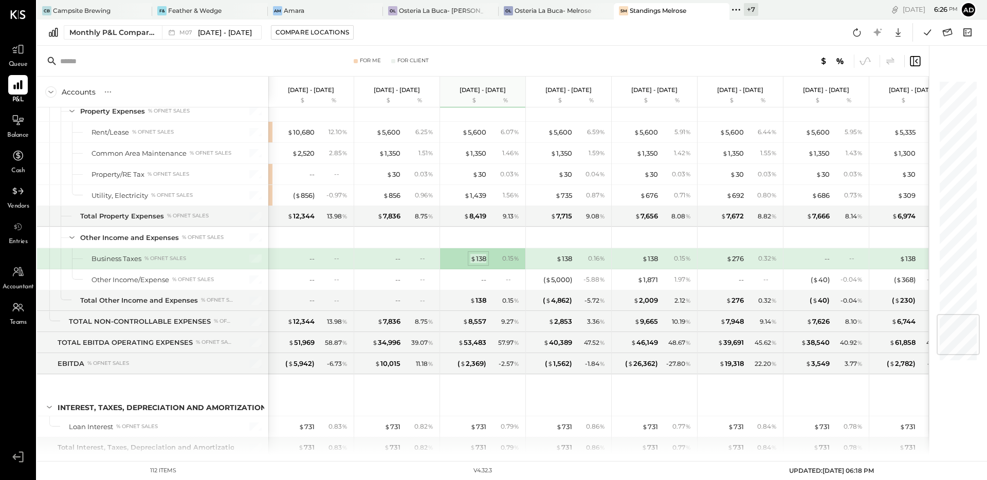
click at [480, 258] on div "$ 138" at bounding box center [479, 259] width 16 height 10
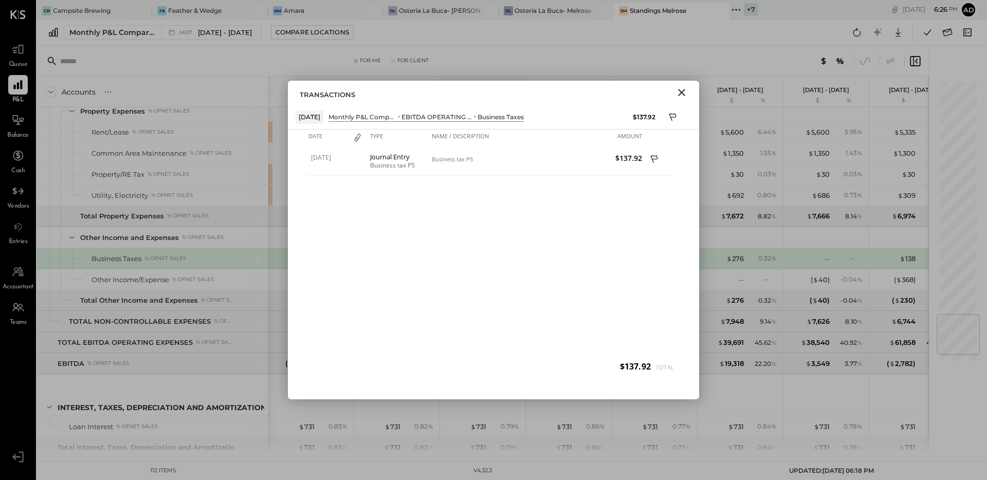
click at [678, 94] on icon "Close" at bounding box center [682, 92] width 12 height 12
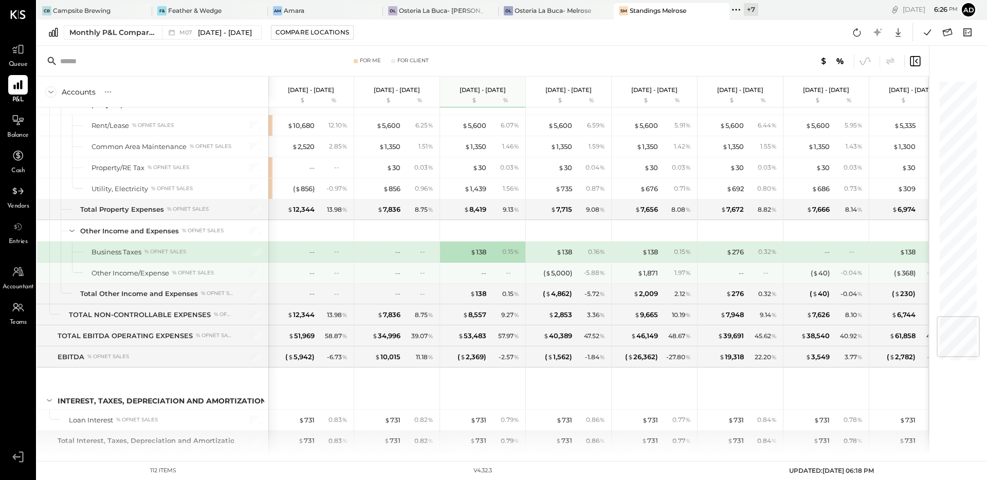
scroll to position [2006, 0]
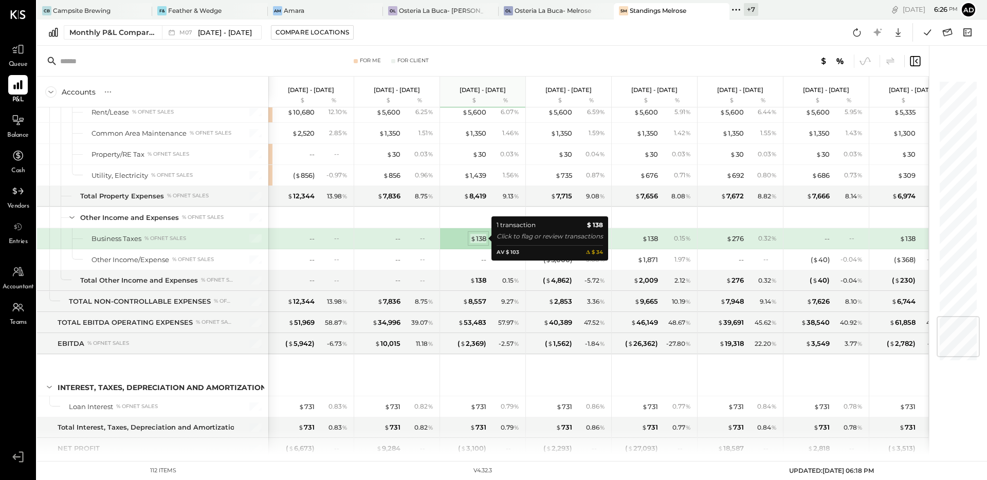
click at [481, 238] on div "$ 138" at bounding box center [479, 239] width 16 height 10
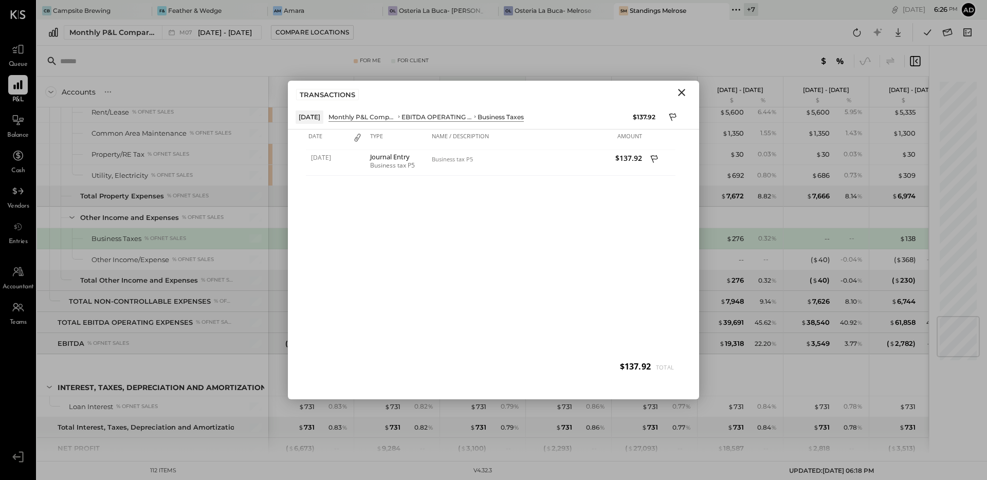
click at [682, 92] on icon "Close" at bounding box center [681, 92] width 7 height 7
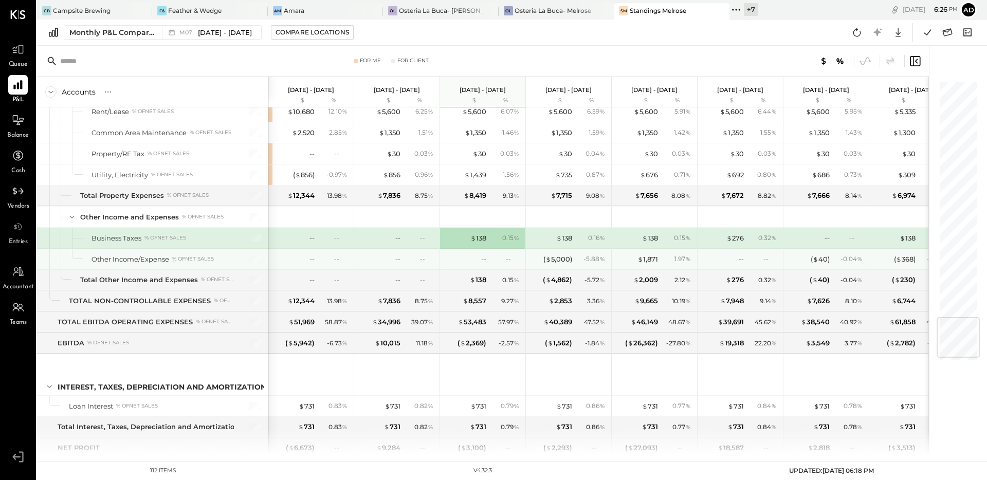
scroll to position [2012, 0]
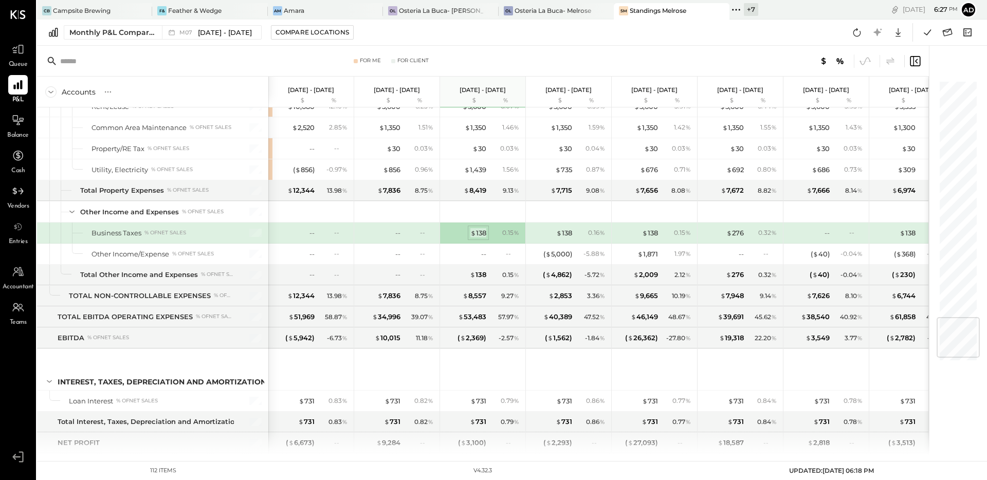
click at [484, 233] on div "$ 138" at bounding box center [479, 233] width 16 height 10
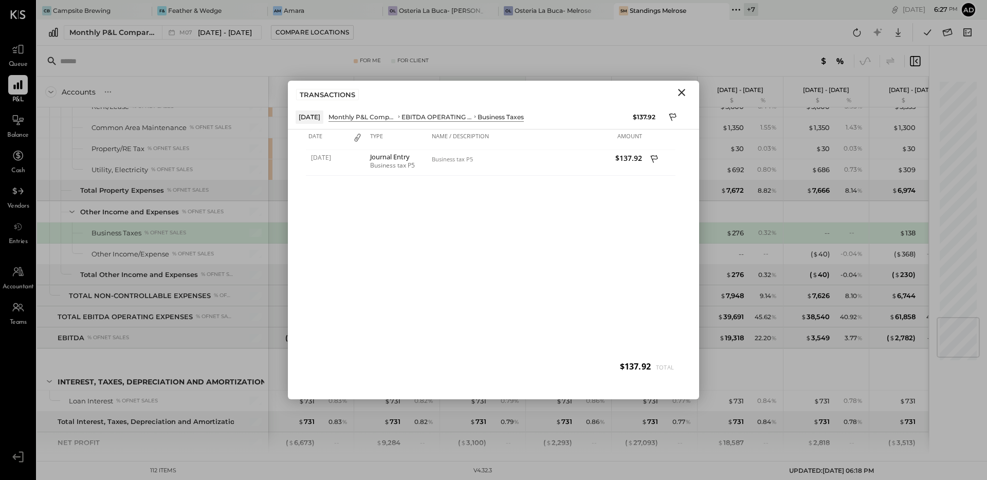
click at [679, 93] on icon "Close" at bounding box center [682, 92] width 12 height 12
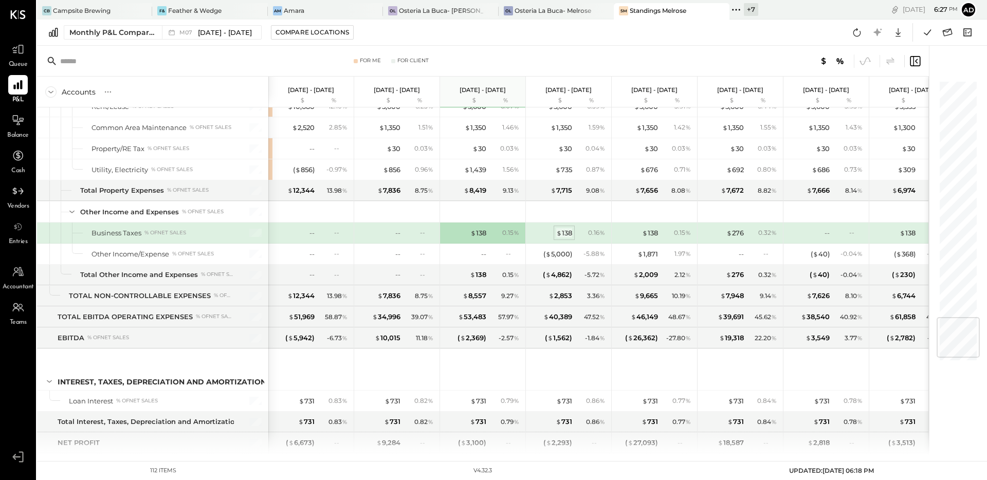
click at [570, 231] on div "$ 138" at bounding box center [564, 233] width 16 height 10
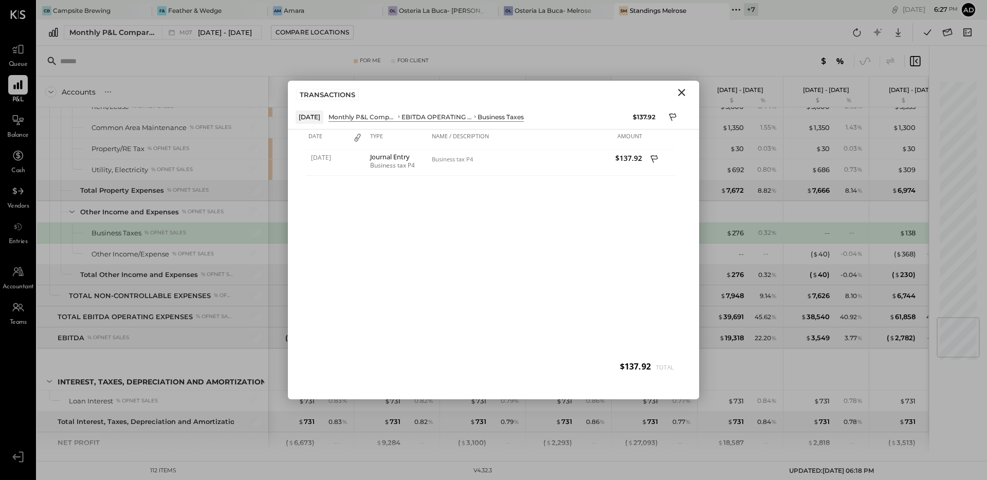
click at [682, 93] on icon "Close" at bounding box center [682, 92] width 12 height 12
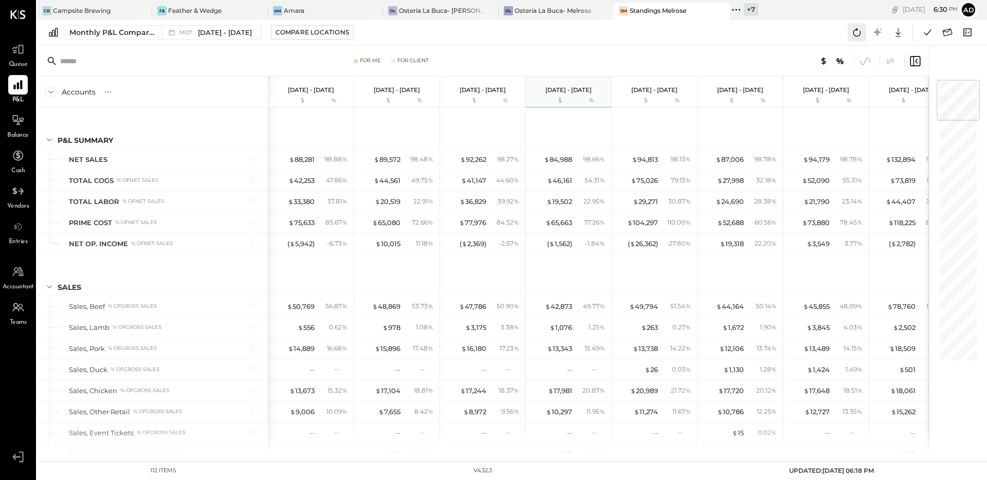
click at [859, 33] on icon at bounding box center [857, 32] width 13 height 13
click at [932, 31] on icon at bounding box center [927, 32] width 13 height 13
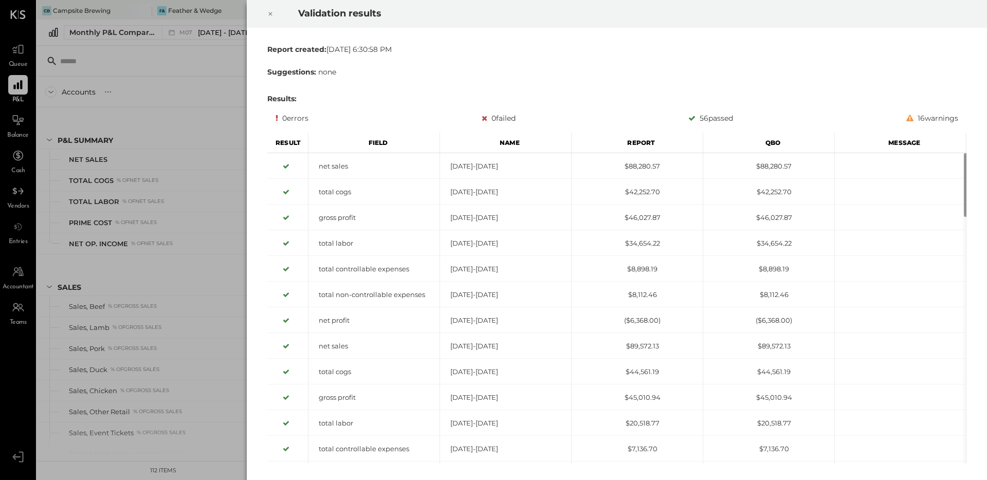
click at [267, 10] on icon at bounding box center [270, 14] width 6 height 12
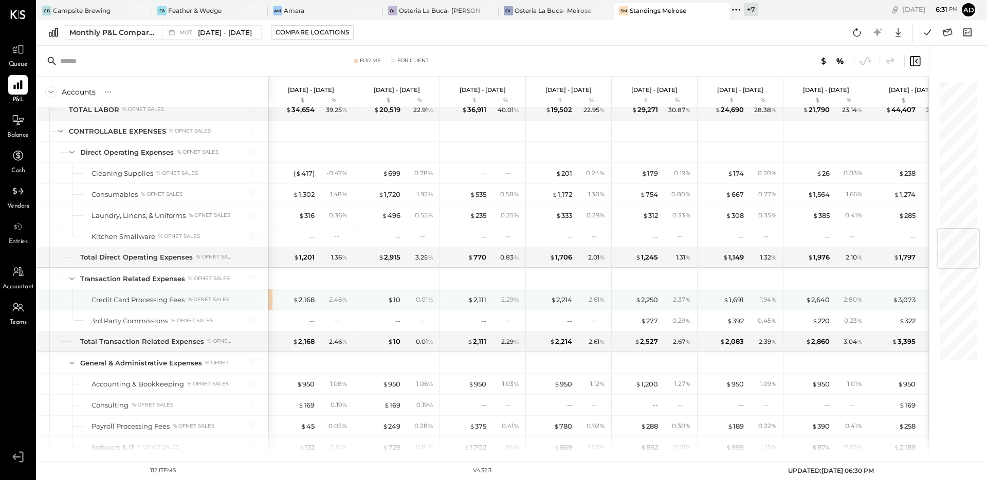
scroll to position [1257, 0]
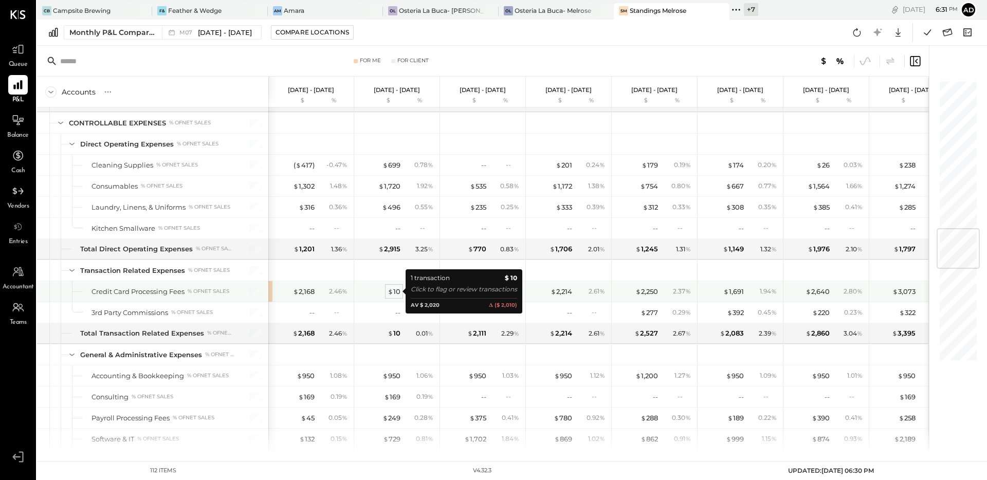
click at [391, 291] on span "$" at bounding box center [391, 291] width 6 height 8
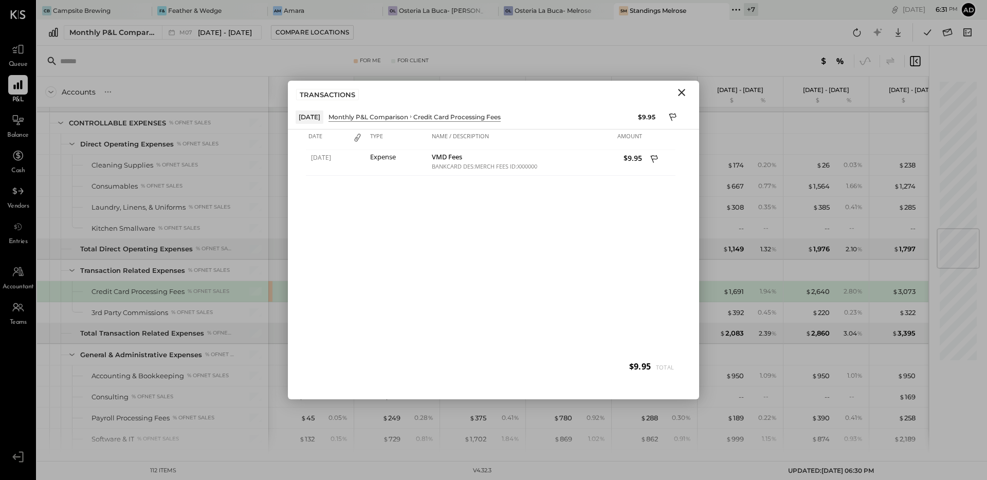
click at [683, 94] on icon "Close" at bounding box center [681, 92] width 7 height 7
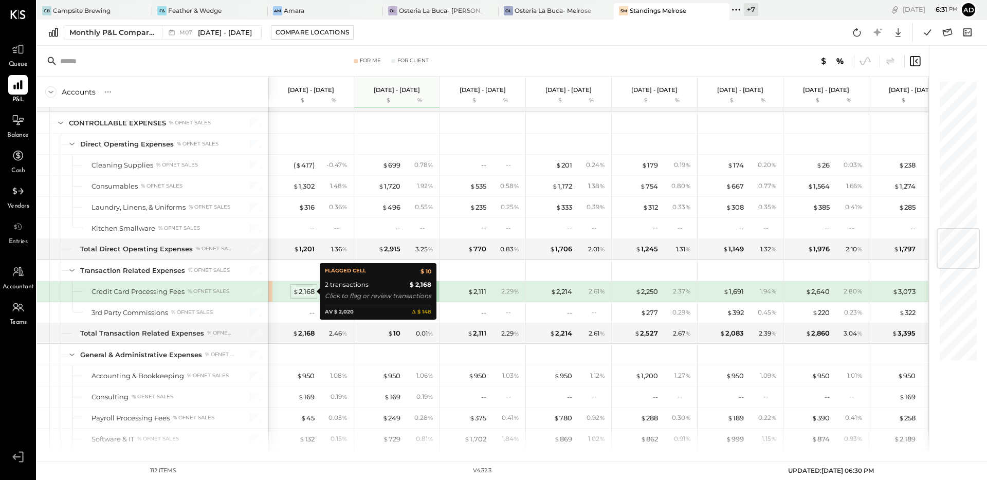
click at [305, 290] on div "$ 2,168" at bounding box center [304, 292] width 22 height 10
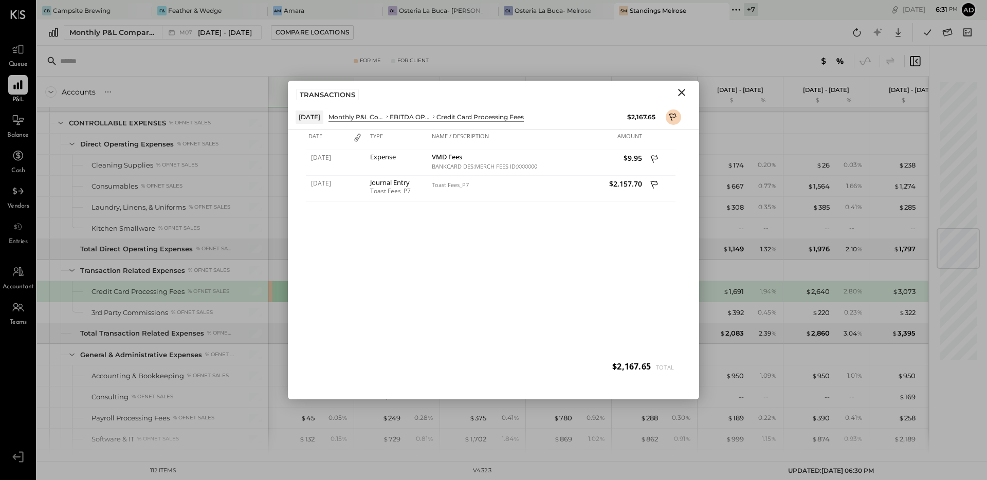
click at [682, 92] on icon "Close" at bounding box center [681, 92] width 7 height 7
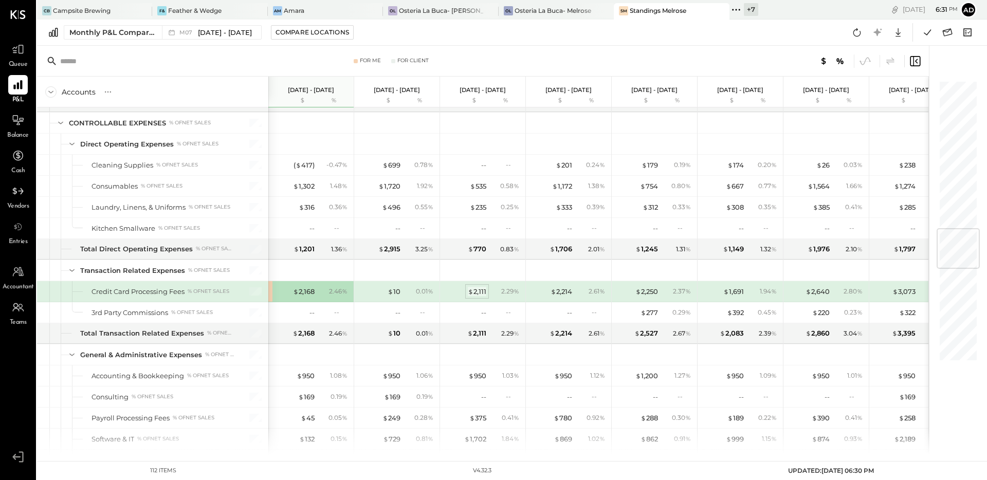
click at [476, 290] on div "$ 2,111" at bounding box center [477, 292] width 19 height 10
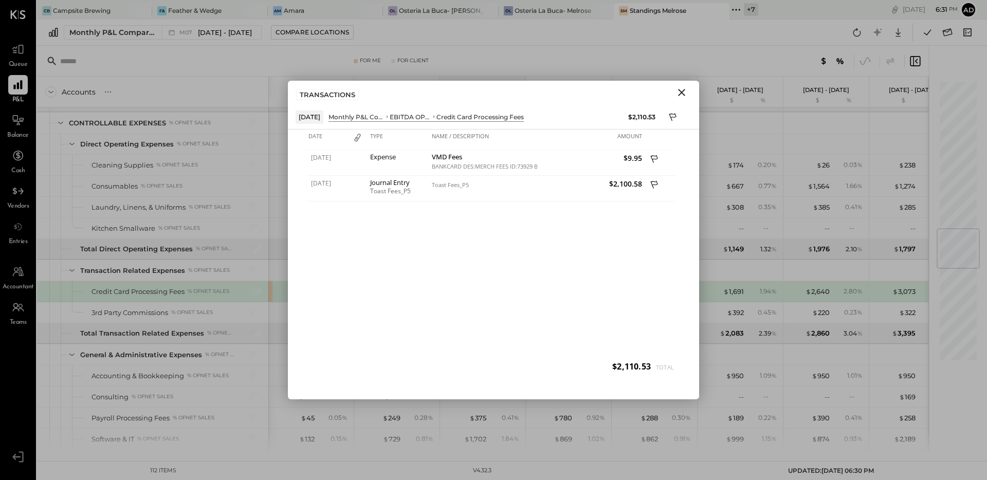
drag, startPoint x: 678, startPoint y: 90, endPoint x: 658, endPoint y: 103, distance: 23.8
click at [678, 90] on icon "Close" at bounding box center [682, 92] width 12 height 12
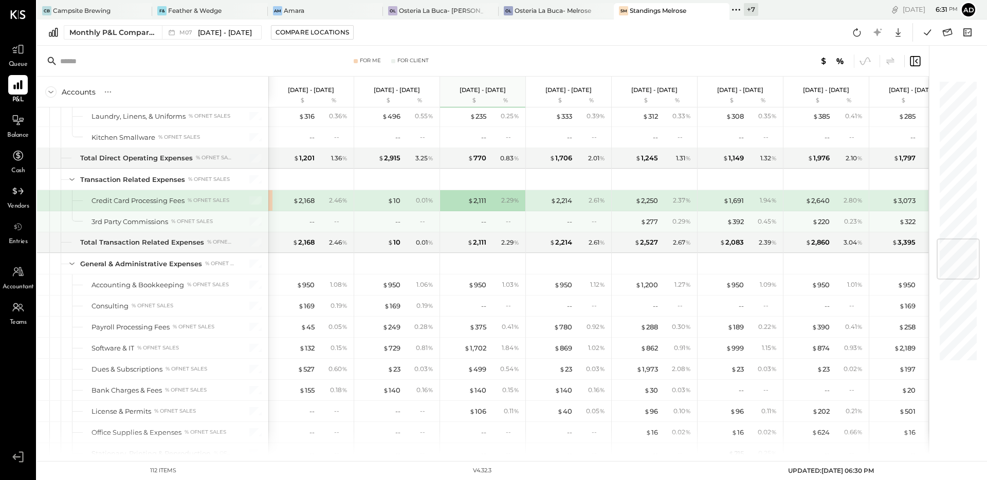
scroll to position [1320, 0]
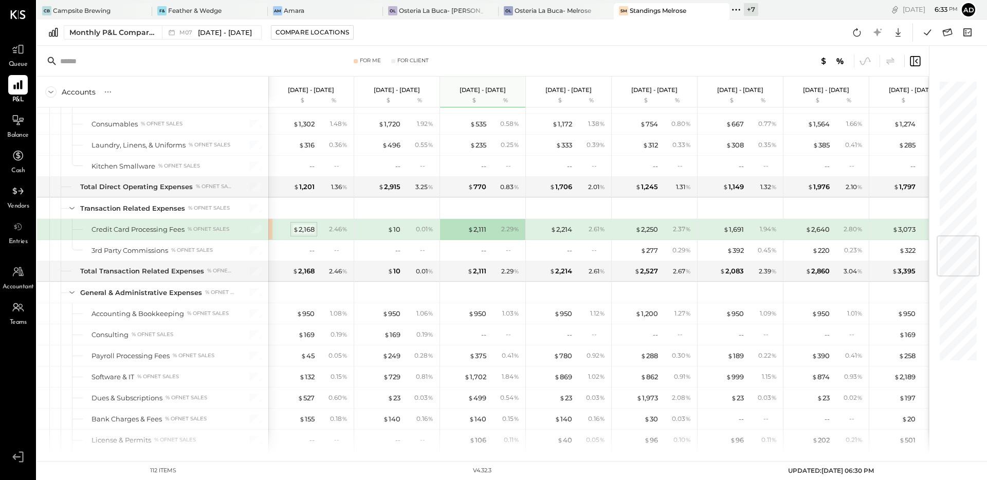
click at [308, 227] on div "$ 2,168" at bounding box center [304, 230] width 22 height 10
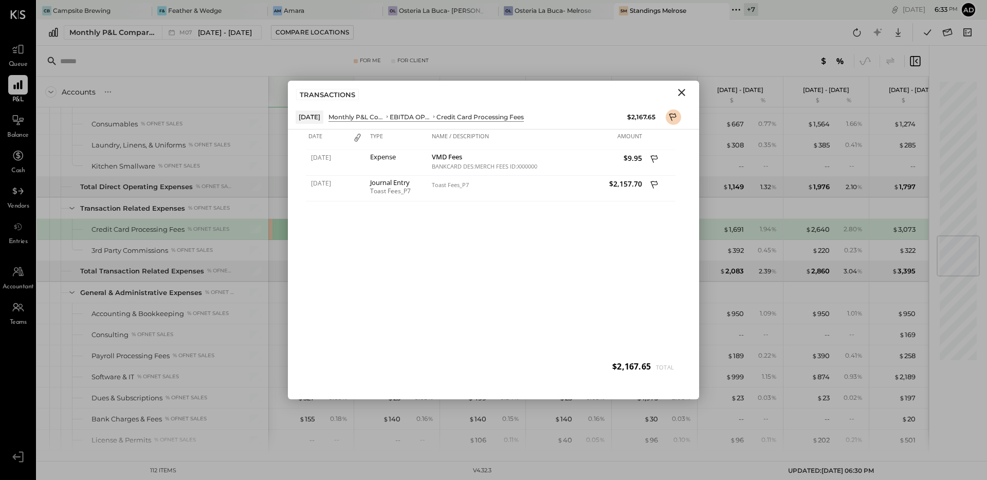
click at [681, 91] on icon "Close" at bounding box center [682, 92] width 12 height 12
click at [681, 91] on div "[DATE] - [DATE] $ %" at bounding box center [654, 92] width 85 height 31
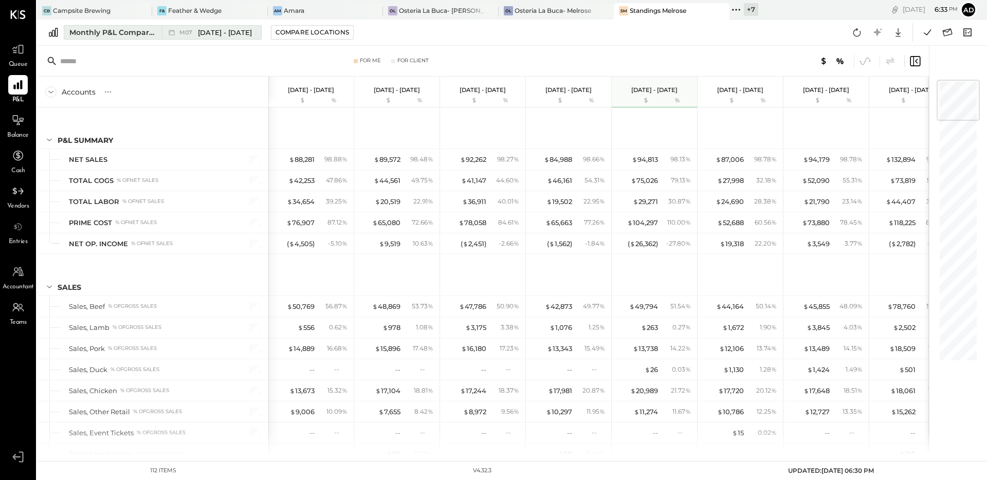
click at [114, 34] on div "Monthly P&L Comparison" at bounding box center [112, 32] width 86 height 10
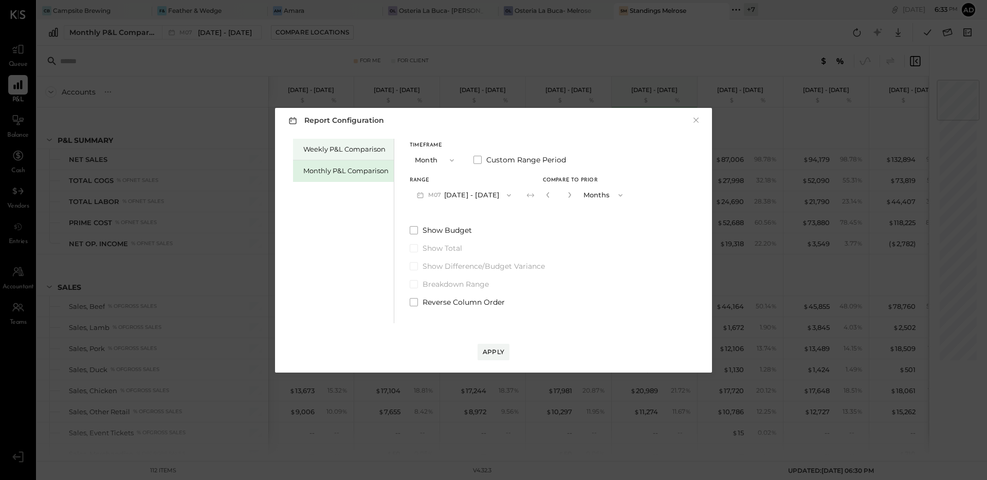
click at [372, 149] on div "Weekly P&L Comparison" at bounding box center [345, 150] width 85 height 10
click at [489, 195] on button "W34 [DATE] - [DATE]" at bounding box center [464, 195] width 109 height 19
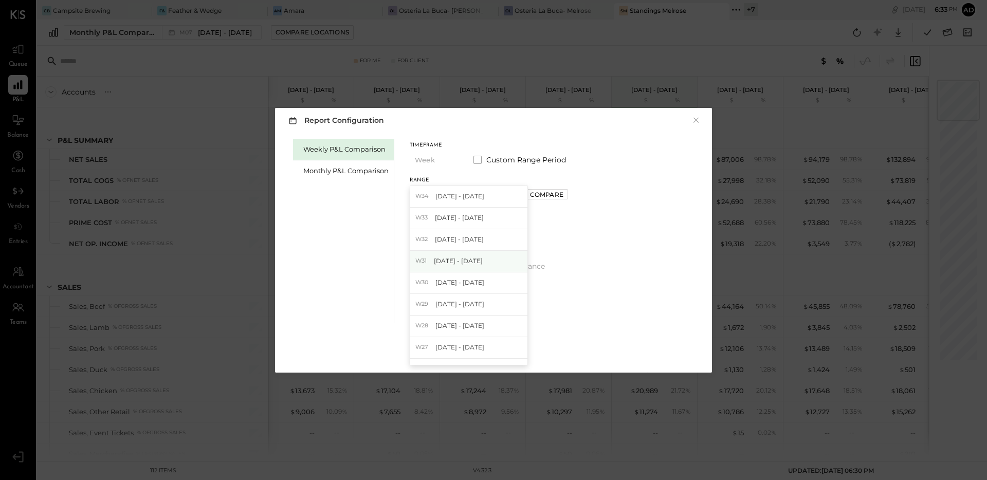
click at [457, 257] on span "[DATE] - [DATE]" at bounding box center [458, 261] width 49 height 9
click at [512, 195] on span "button" at bounding box center [504, 195] width 13 height 8
click at [457, 274] on div "W30 [DATE] - [DATE]" at bounding box center [468, 284] width 117 height 22
click at [534, 195] on div "Compare" at bounding box center [546, 194] width 33 height 9
click at [568, 195] on icon "button" at bounding box center [569, 195] width 3 height 6
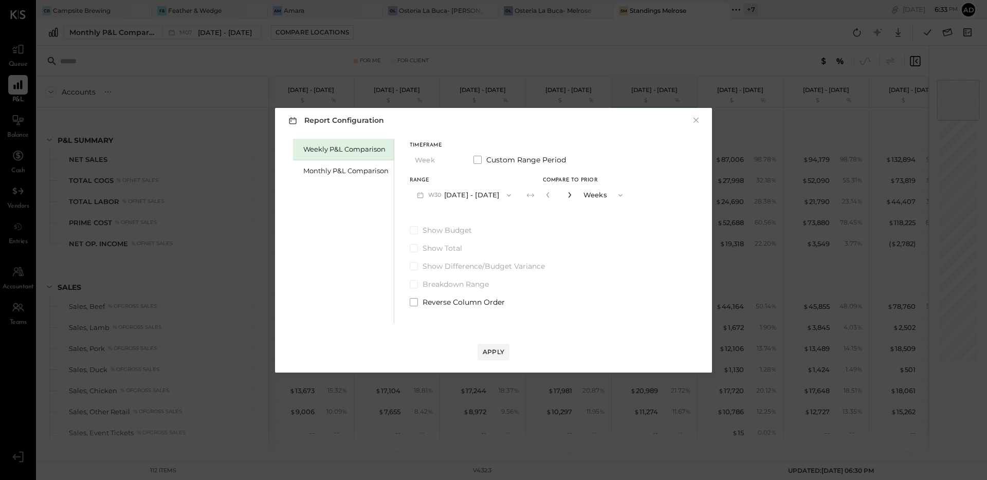
click at [568, 195] on icon "button" at bounding box center [569, 195] width 3 height 6
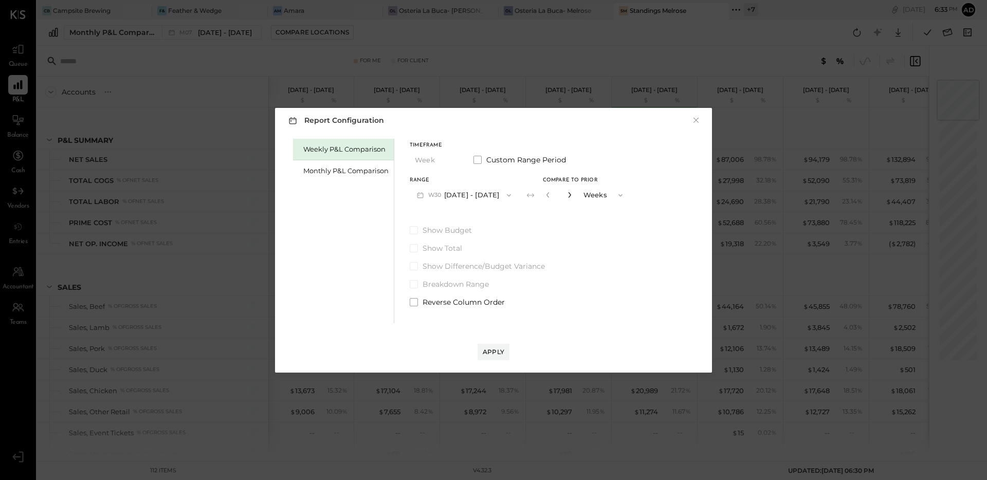
click at [568, 195] on icon "button" at bounding box center [569, 195] width 3 height 6
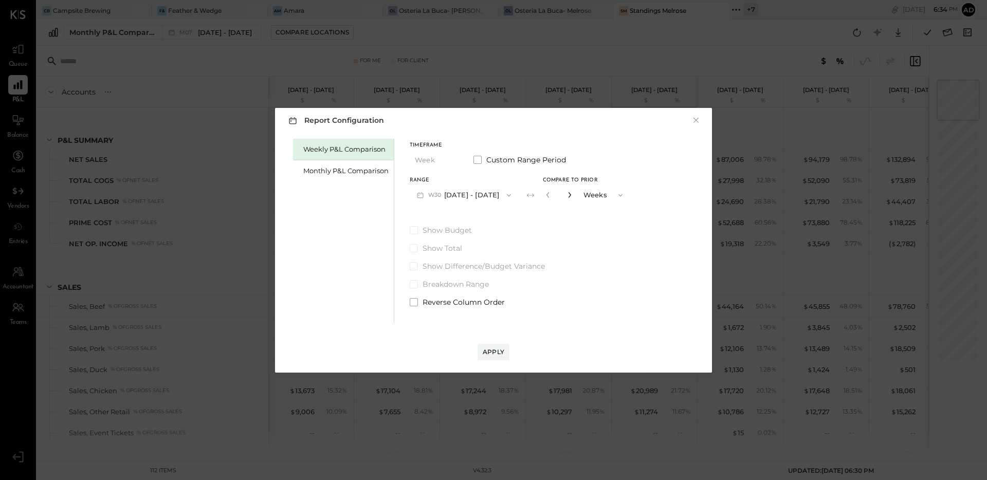
click at [568, 195] on icon "button" at bounding box center [569, 195] width 3 height 6
type input "**"
click at [498, 353] on div "Apply" at bounding box center [494, 352] width 22 height 9
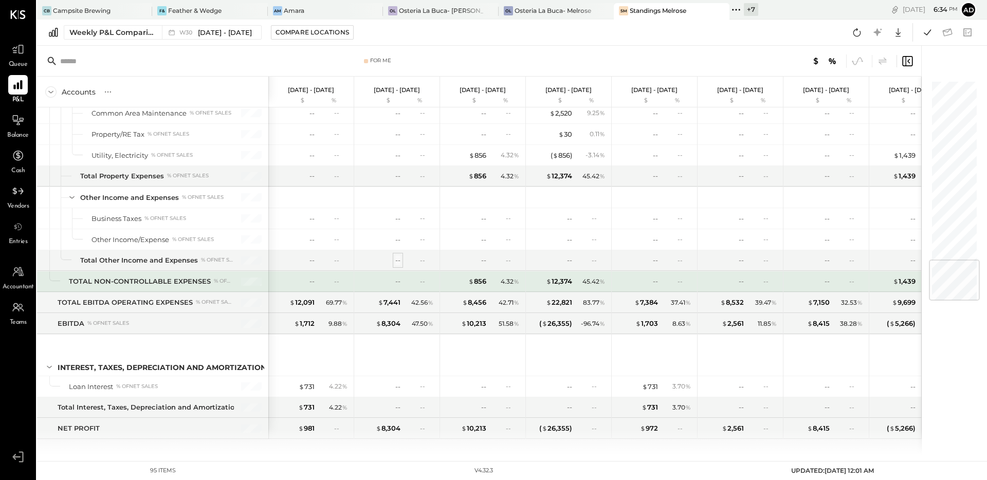
scroll to position [1530, 0]
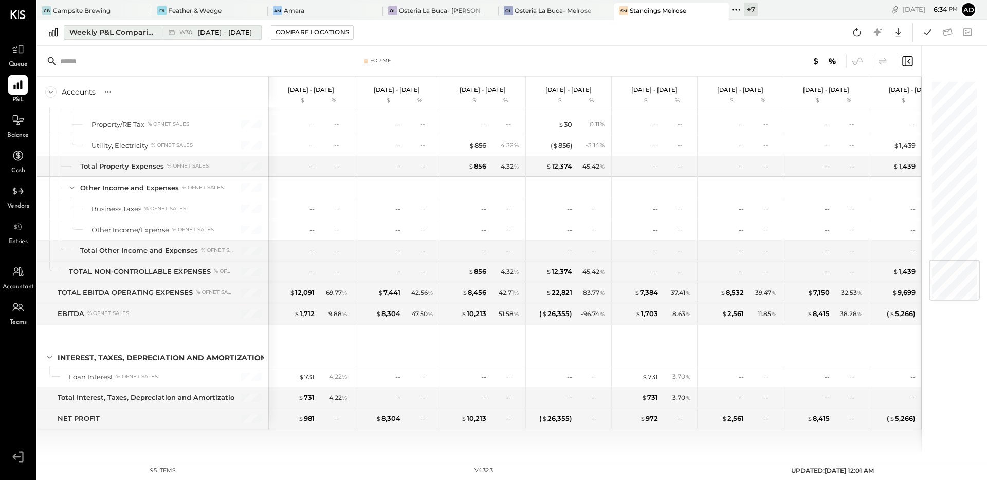
click at [85, 36] on div "Weekly P&L Comparison" at bounding box center [112, 32] width 86 height 10
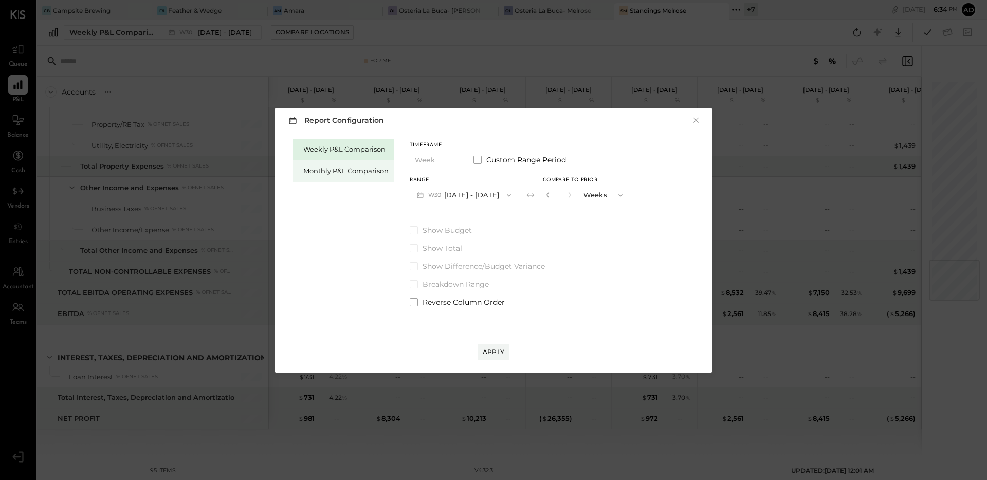
click at [324, 176] on div "Monthly P&L Comparison" at bounding box center [343, 171] width 101 height 22
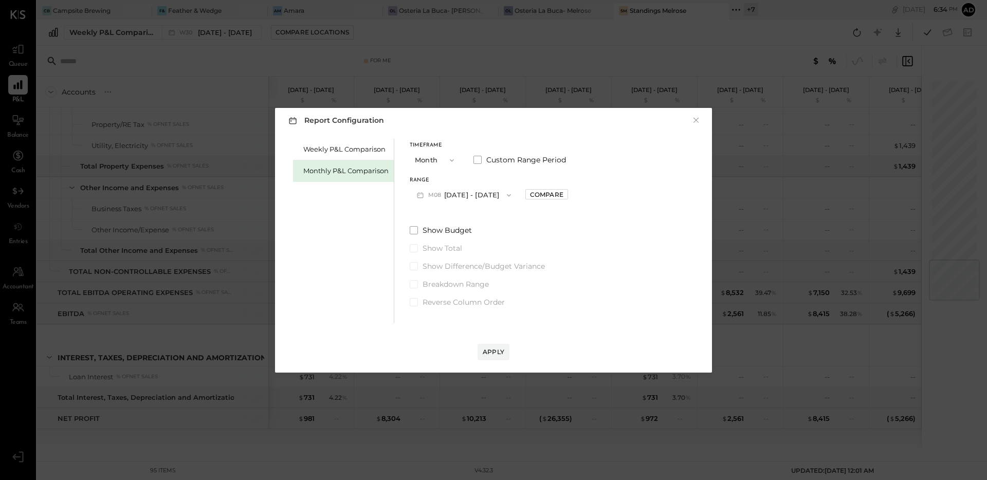
click at [477, 195] on button "M08 [DATE] - [DATE]" at bounding box center [464, 195] width 109 height 19
click at [450, 219] on span "[DATE] - [DATE]" at bounding box center [460, 217] width 49 height 9
click at [489, 348] on div "Apply" at bounding box center [494, 352] width 22 height 9
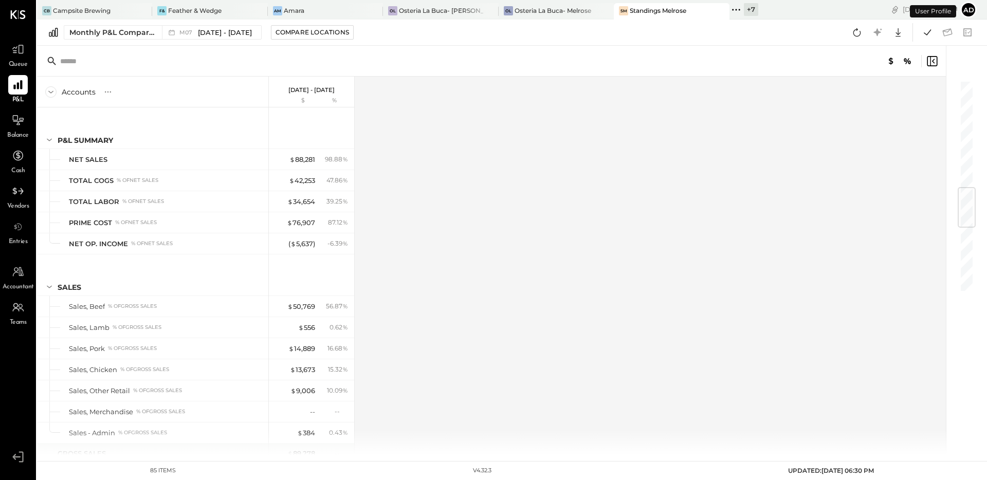
scroll to position [920, 0]
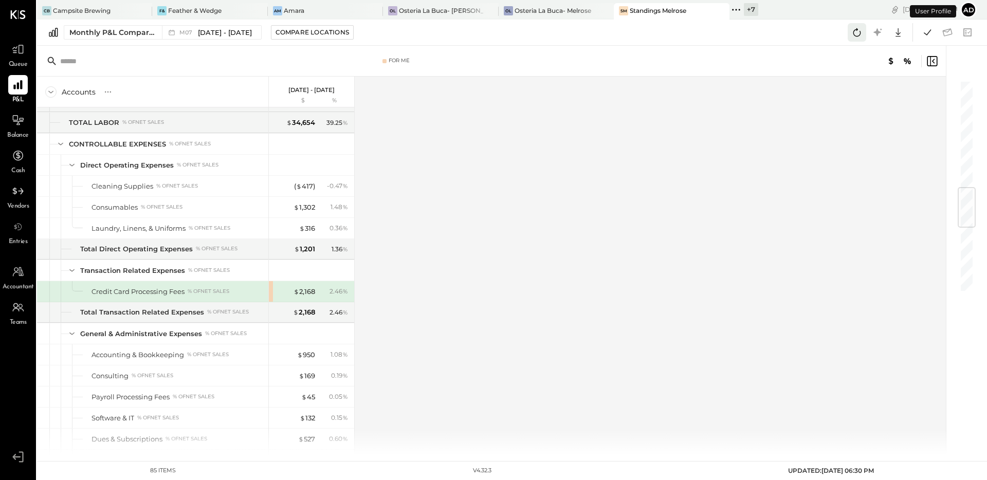
click at [852, 32] on icon at bounding box center [857, 32] width 13 height 13
click at [922, 33] on icon at bounding box center [927, 32] width 13 height 13
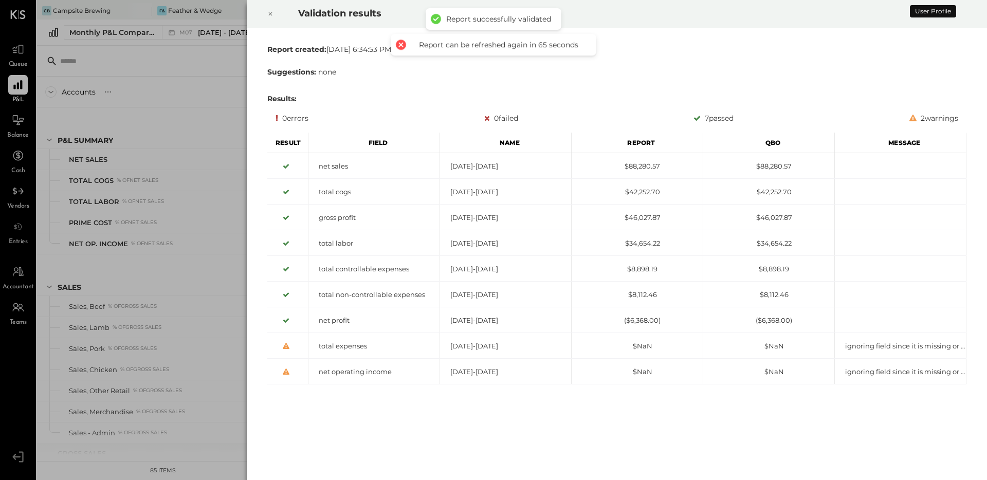
scroll to position [920, 0]
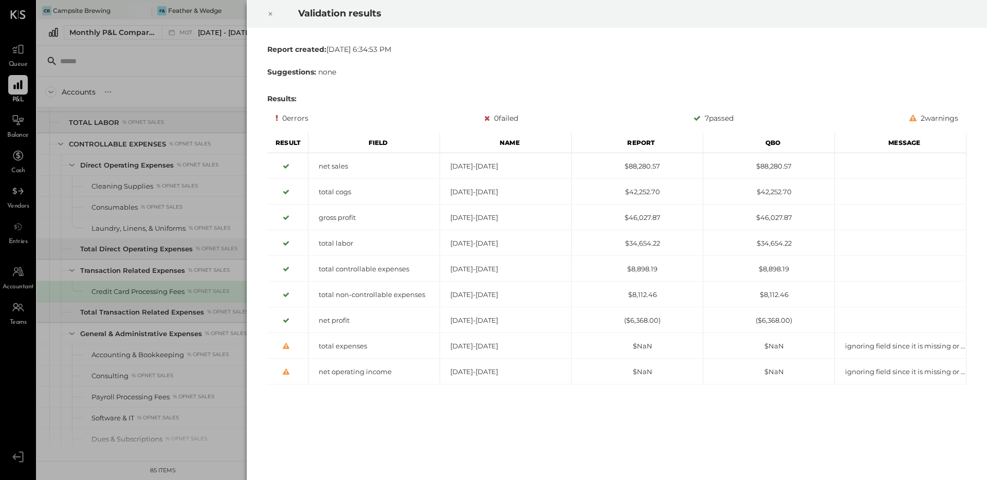
click at [270, 16] on icon at bounding box center [270, 14] width 6 height 12
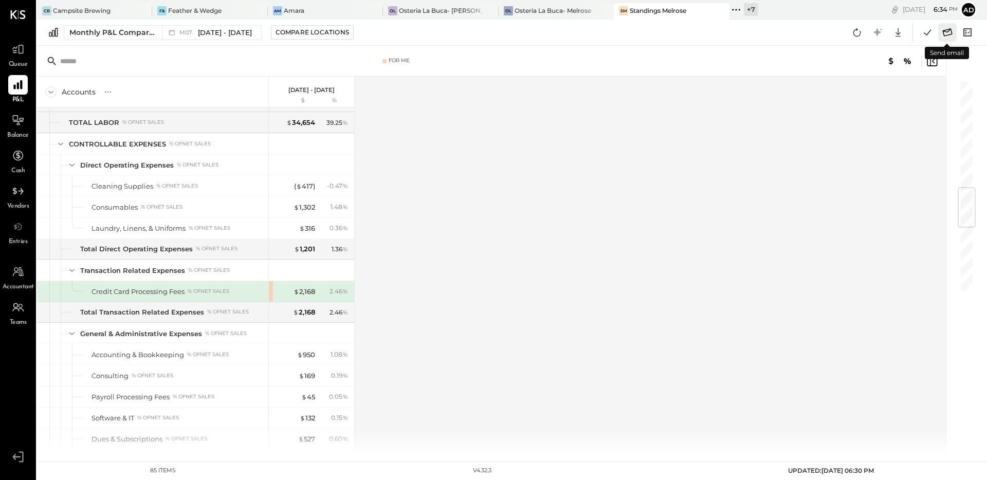
click at [945, 33] on icon at bounding box center [947, 32] width 13 height 13
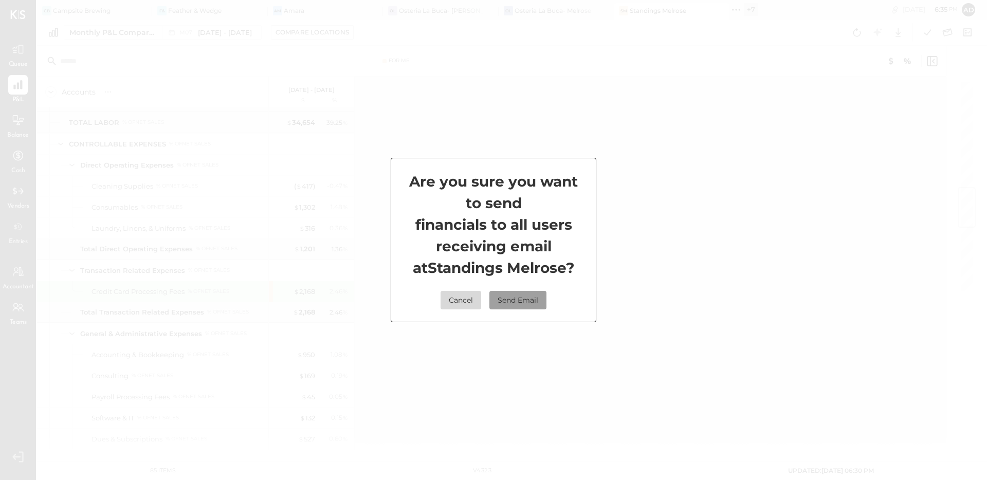
click at [519, 300] on button "Send Email" at bounding box center [518, 300] width 57 height 19
